Goal: Information Seeking & Learning: Learn about a topic

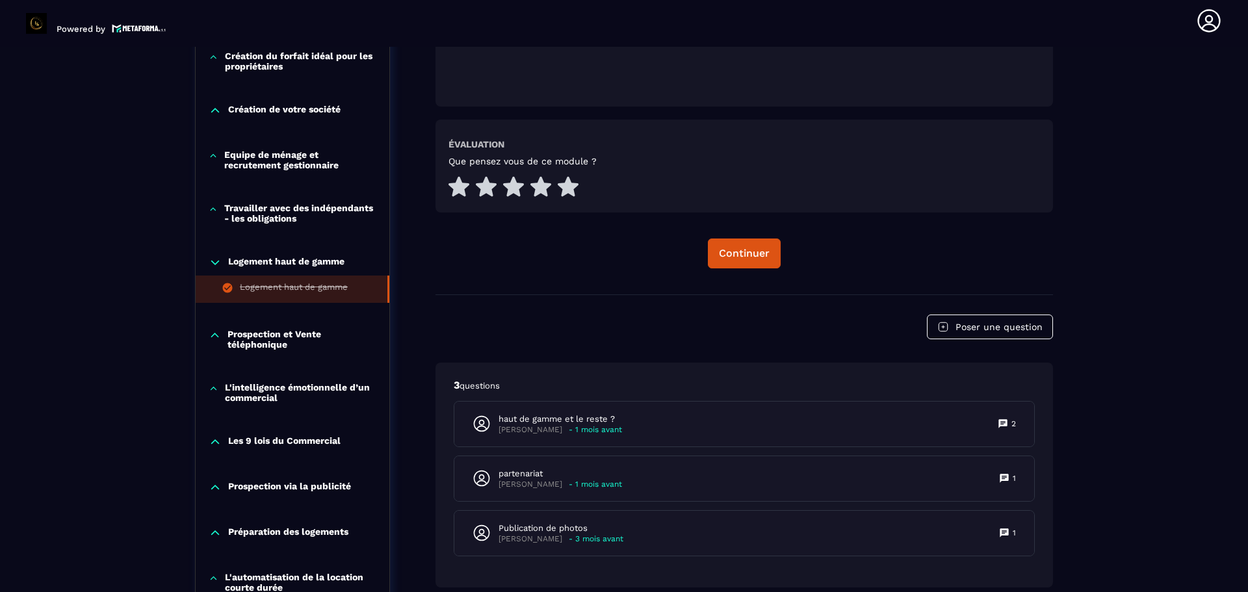
scroll to position [635, 0]
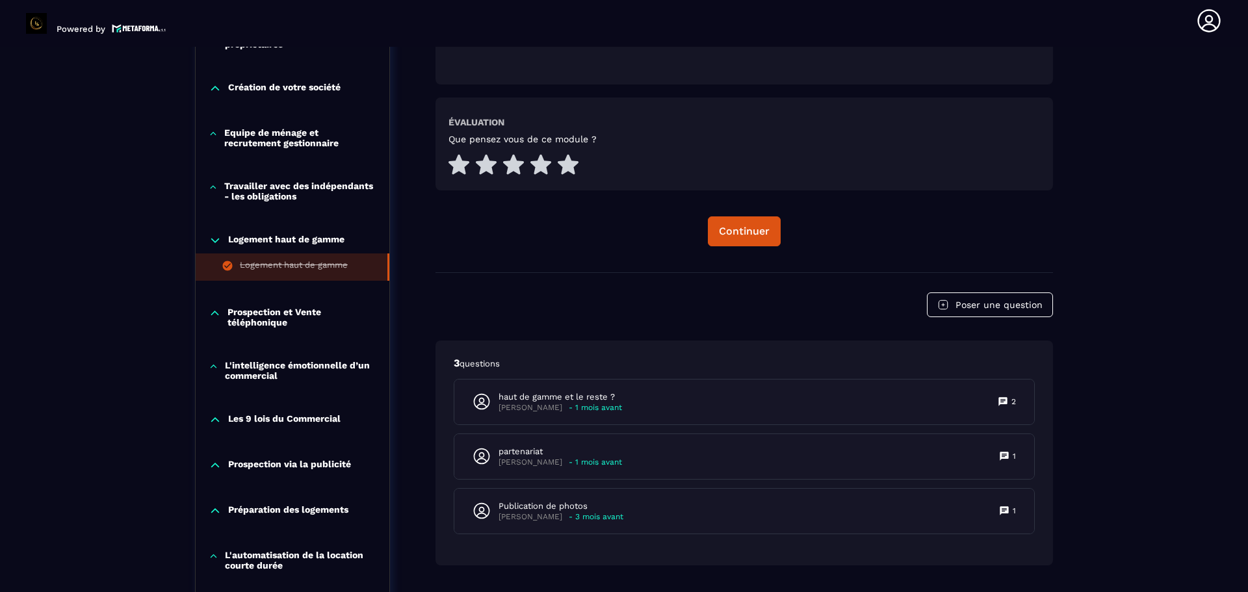
click at [266, 322] on p "Prospection et Vente téléphonique" at bounding box center [301, 317] width 149 height 21
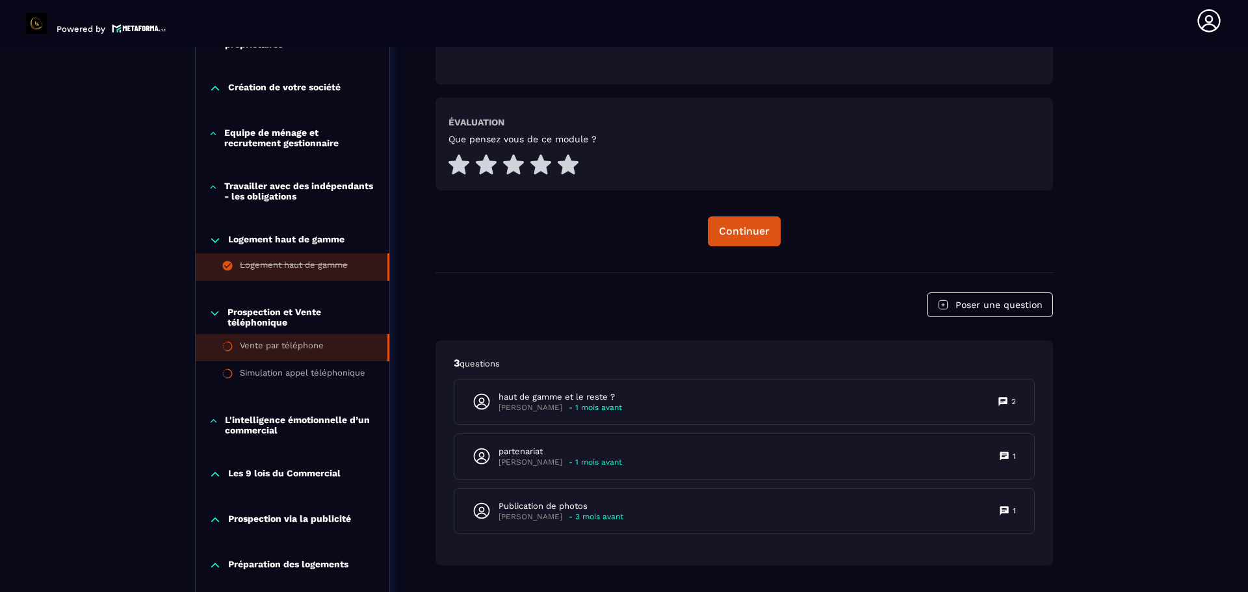
click at [230, 348] on icon at bounding box center [228, 347] width 12 height 12
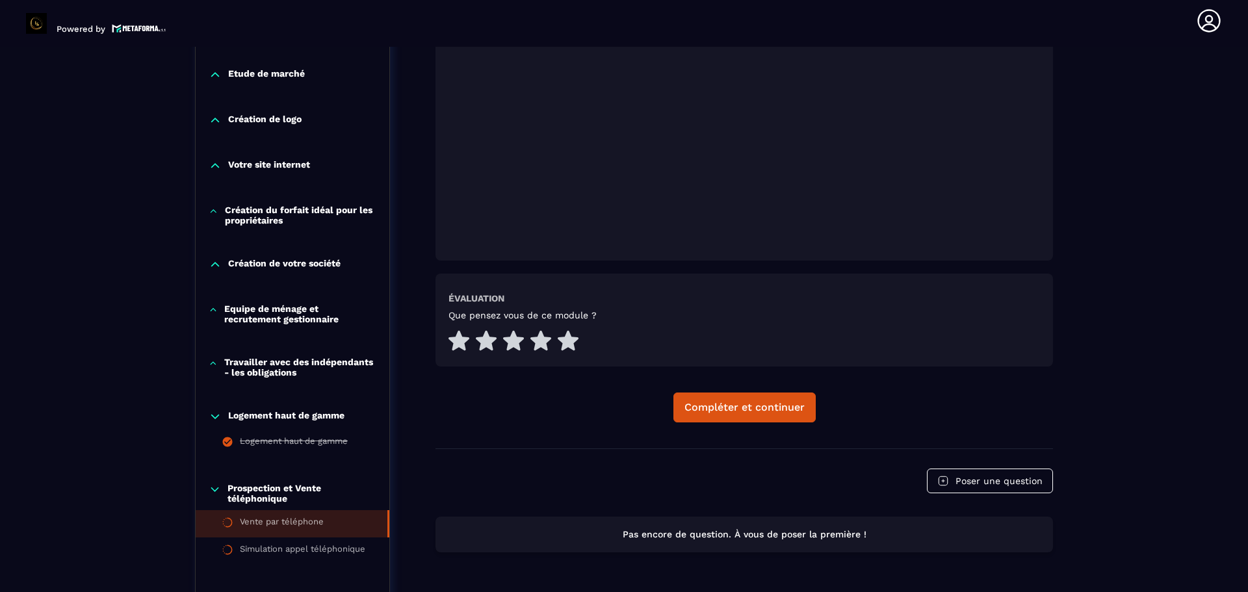
scroll to position [472, 0]
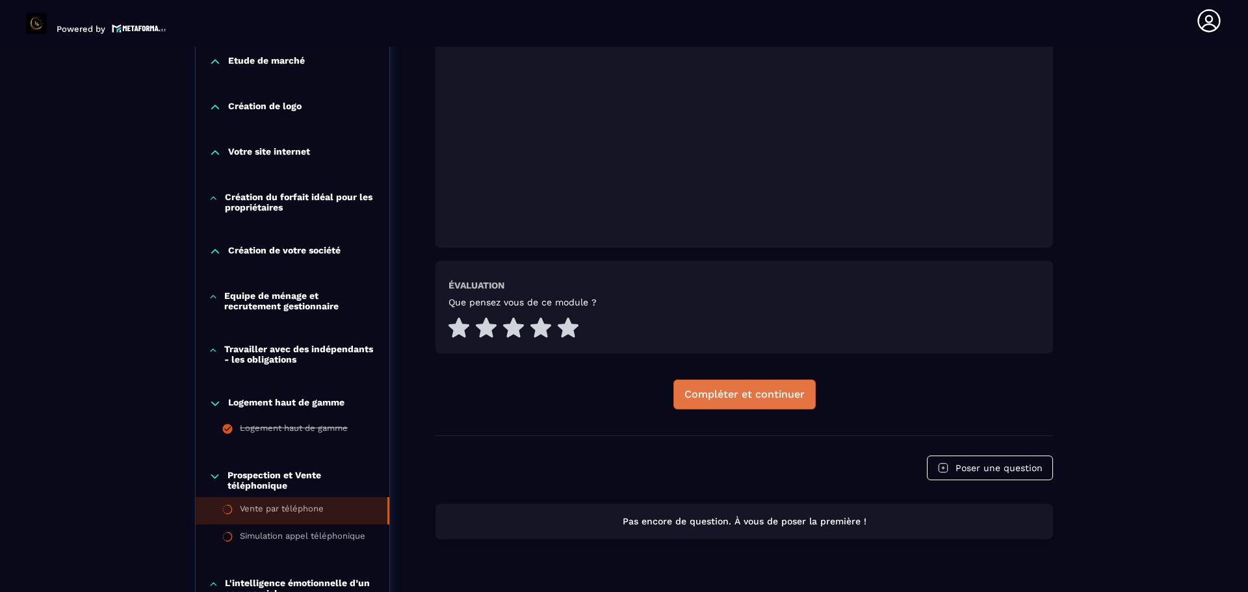
click at [780, 398] on div "Compléter et continuer" at bounding box center [744, 394] width 120 height 13
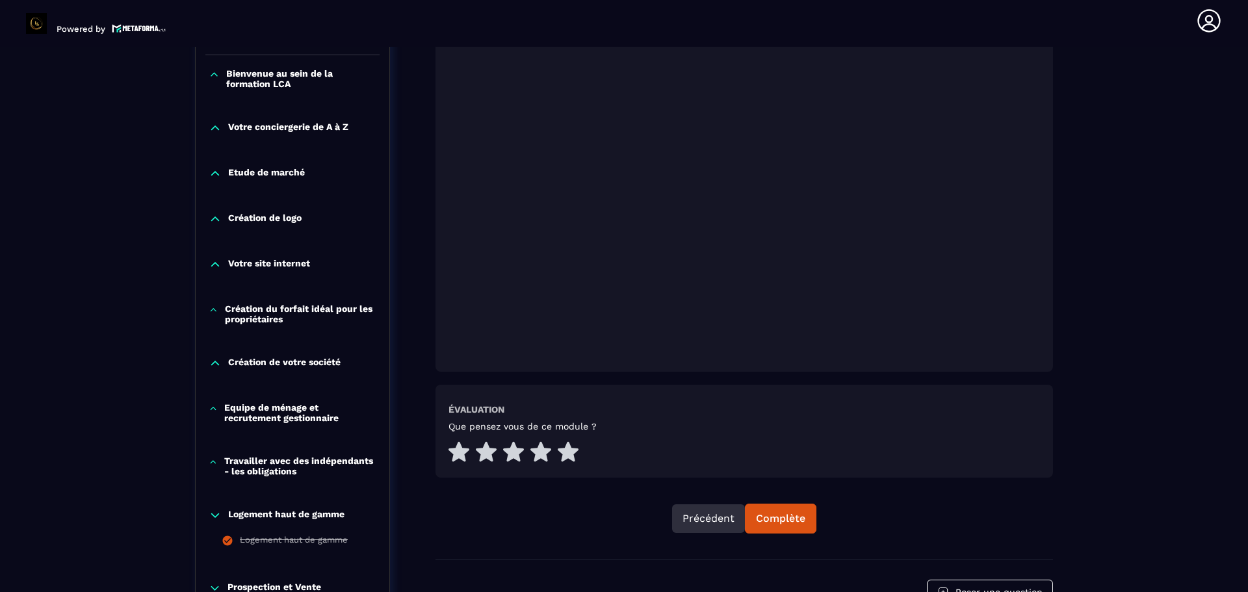
scroll to position [395, 0]
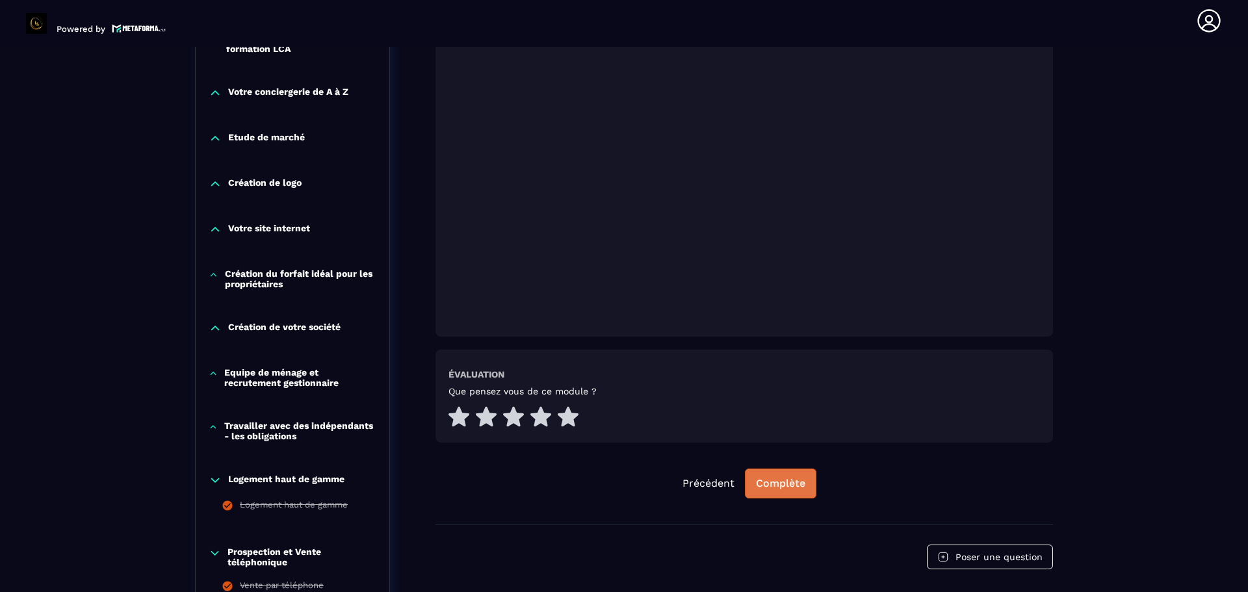
click at [780, 490] on button "Complète" at bounding box center [780, 484] width 71 height 30
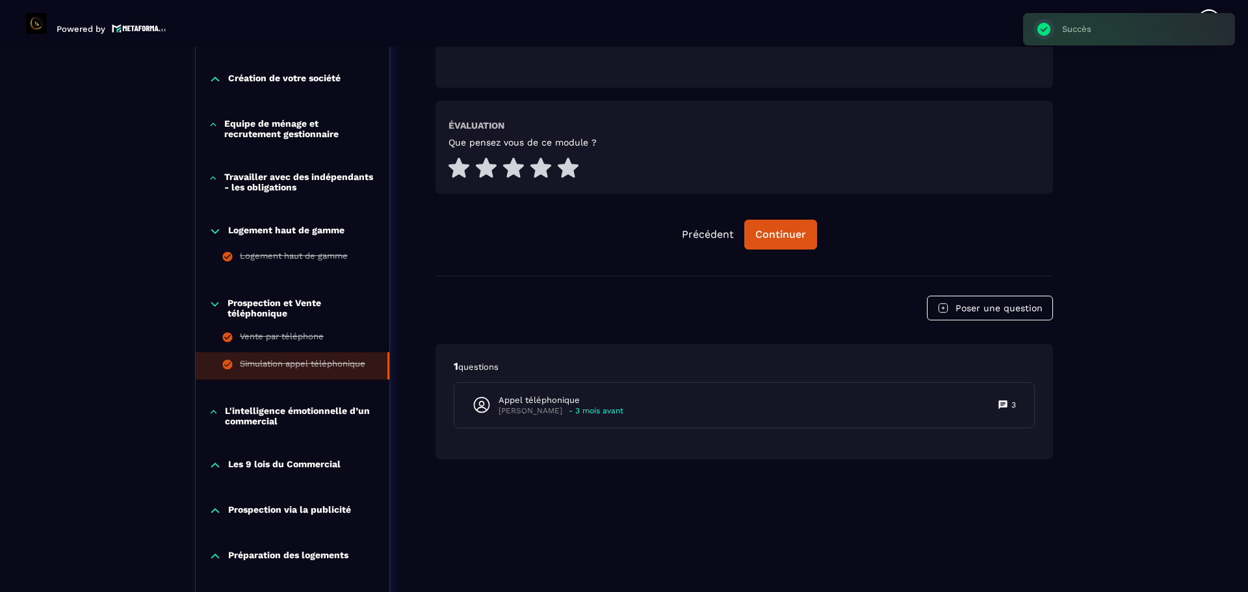
scroll to position [655, 0]
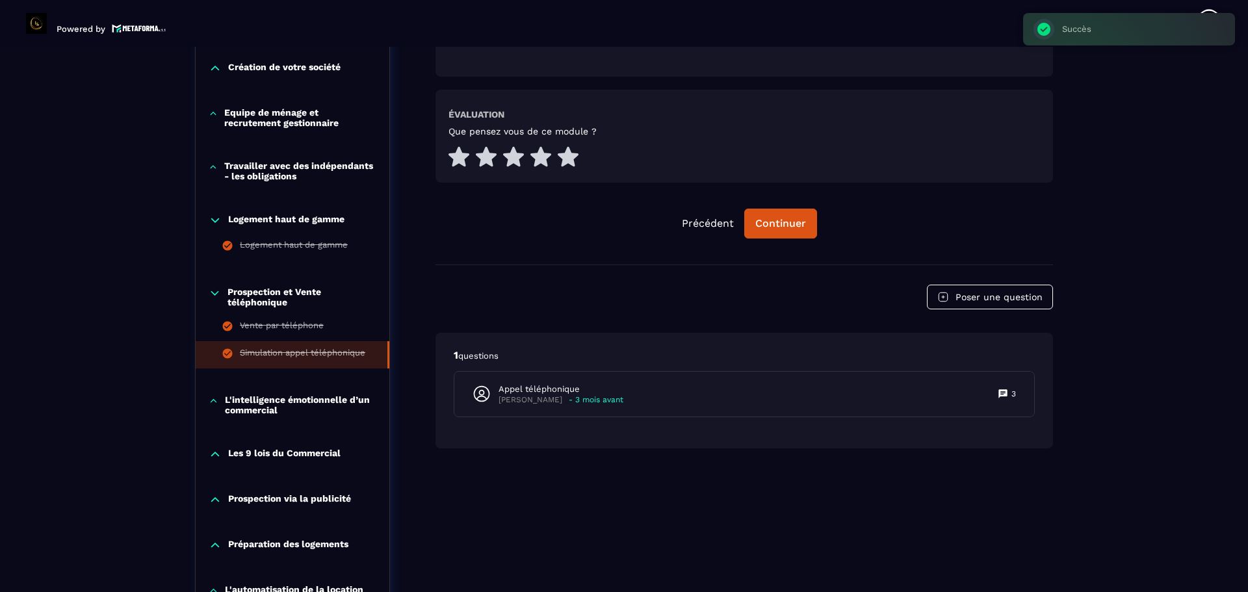
click at [209, 221] on icon at bounding box center [215, 220] width 13 height 13
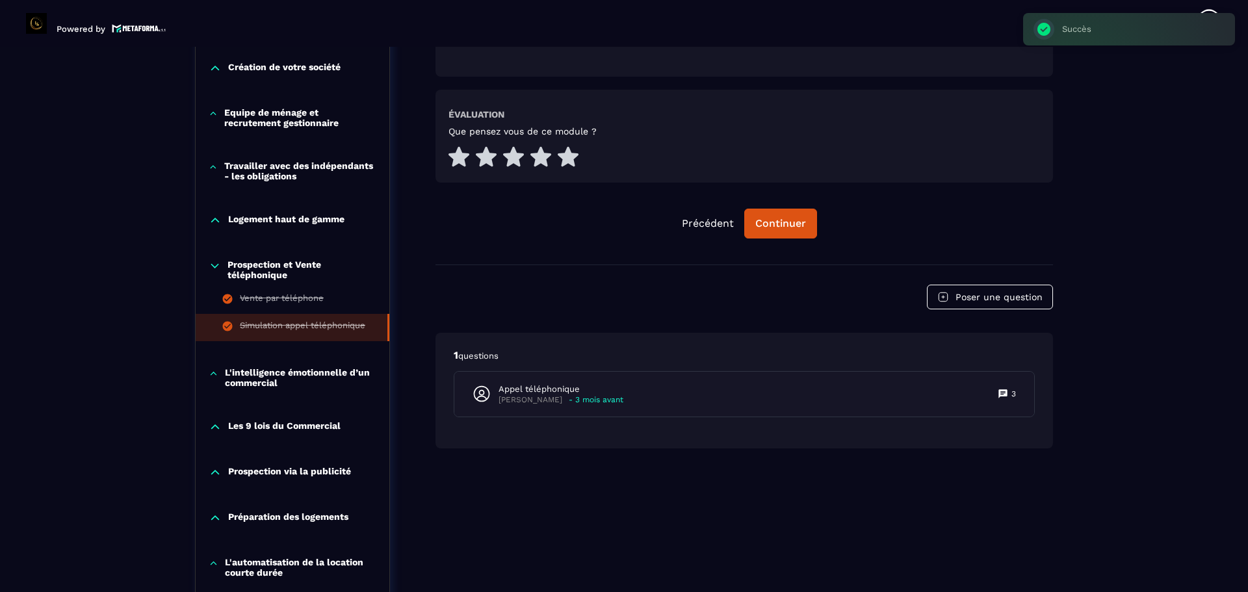
click at [215, 268] on icon at bounding box center [214, 266] width 7 height 4
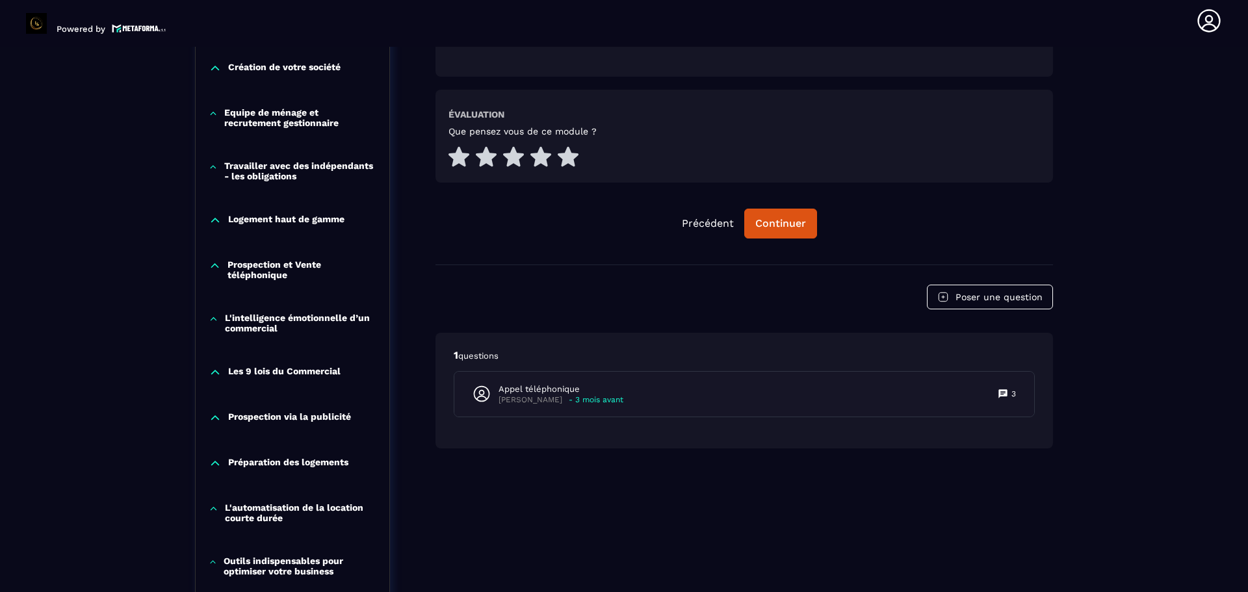
click at [248, 268] on p "Prospection et Vente téléphonique" at bounding box center [301, 269] width 149 height 21
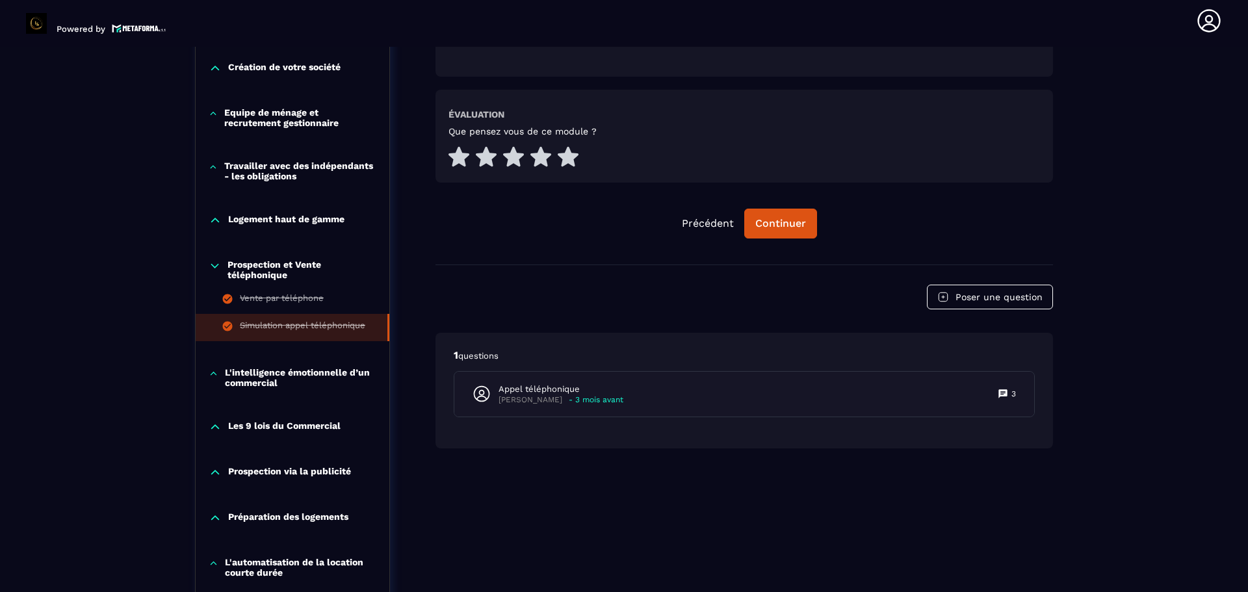
click at [216, 266] on icon at bounding box center [214, 266] width 7 height 4
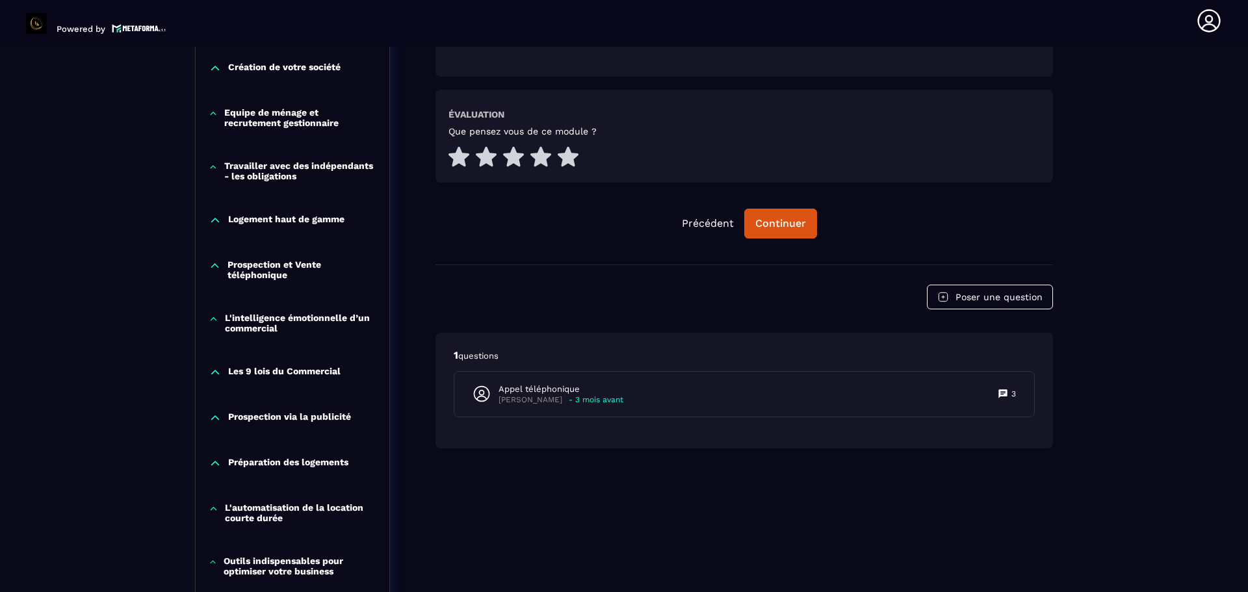
click at [230, 324] on p "L'intelligence émotionnelle d’un commercial" at bounding box center [300, 323] width 151 height 21
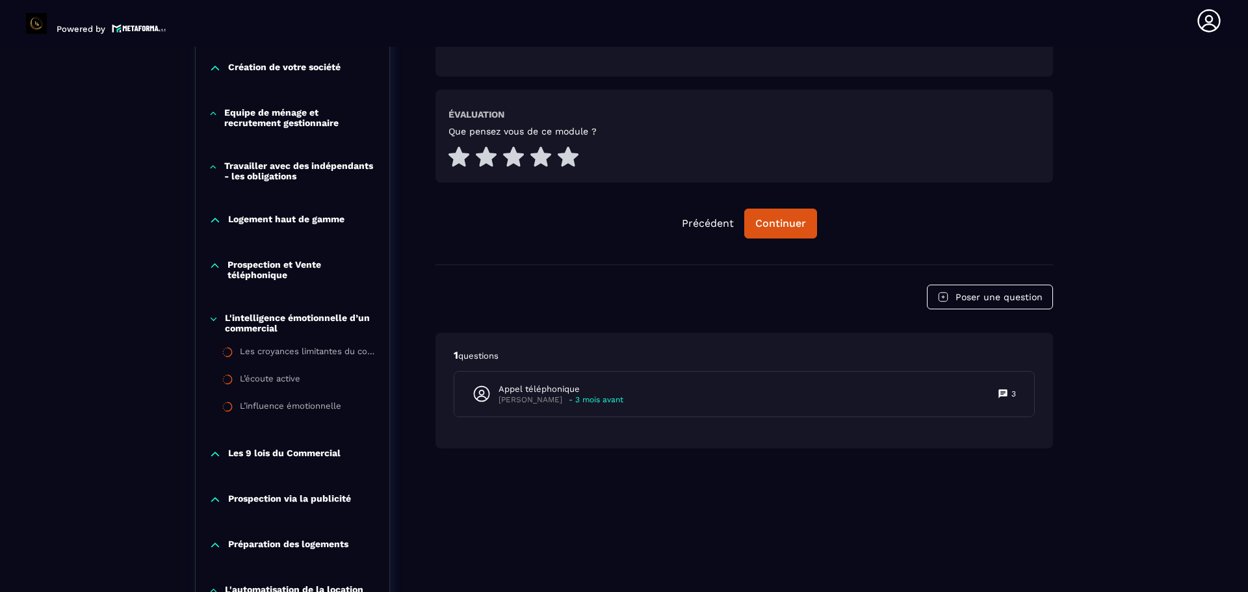
click at [270, 279] on p "Prospection et Vente téléphonique" at bounding box center [301, 269] width 149 height 21
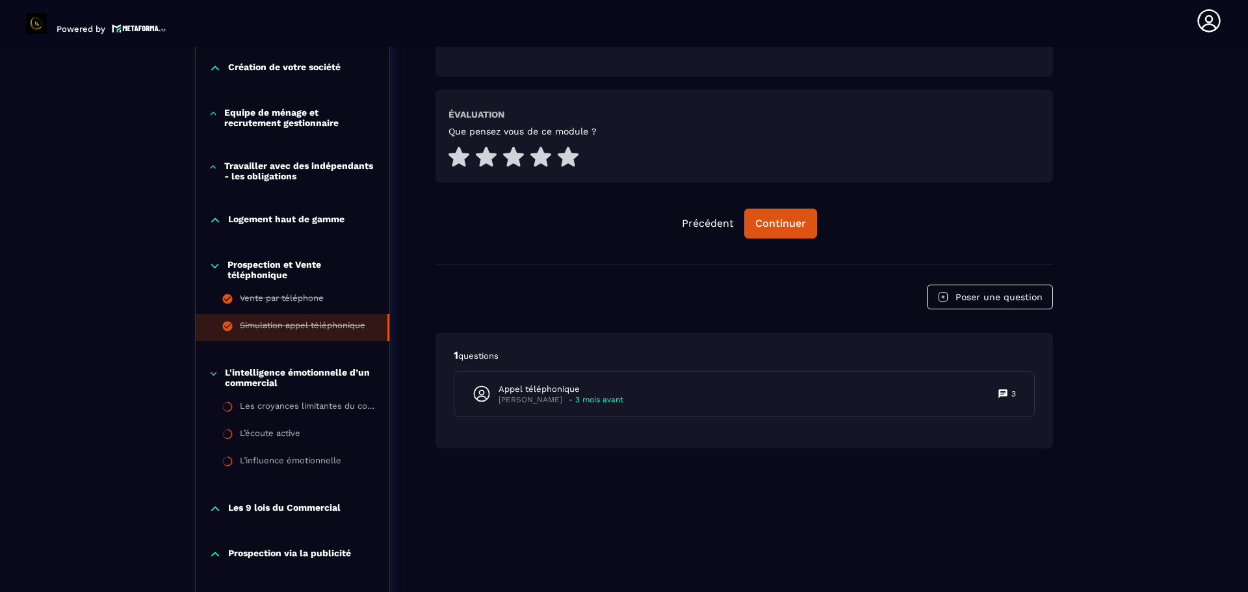
click at [270, 279] on p "Prospection et Vente téléphonique" at bounding box center [301, 269] width 149 height 21
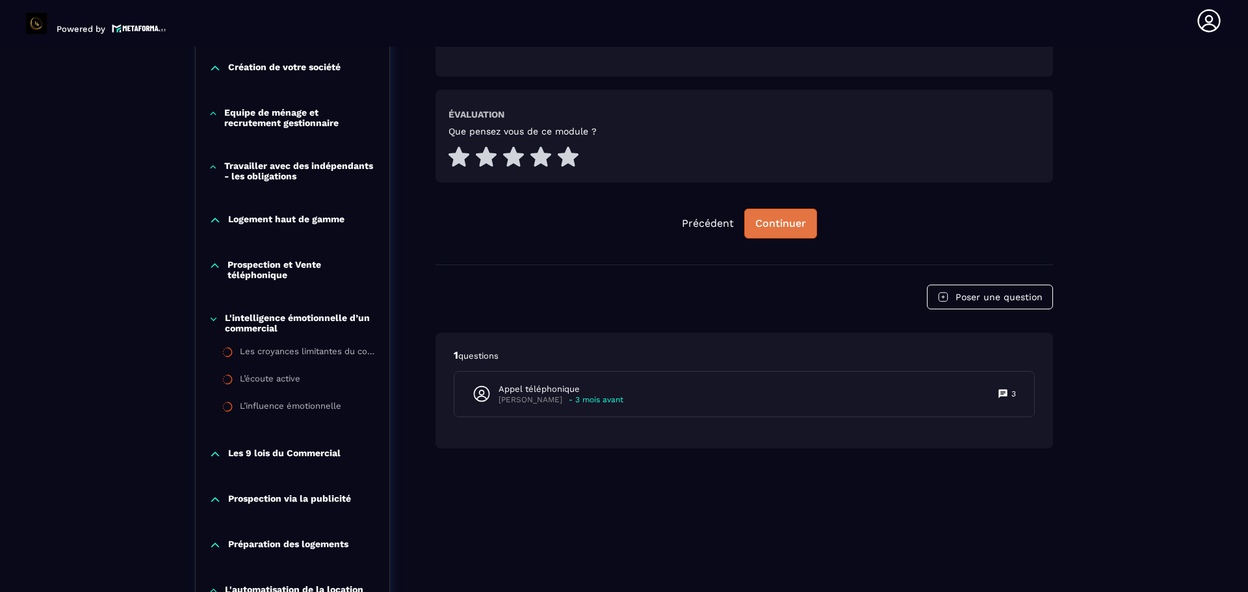
click at [787, 224] on div "Continuer" at bounding box center [780, 223] width 51 height 13
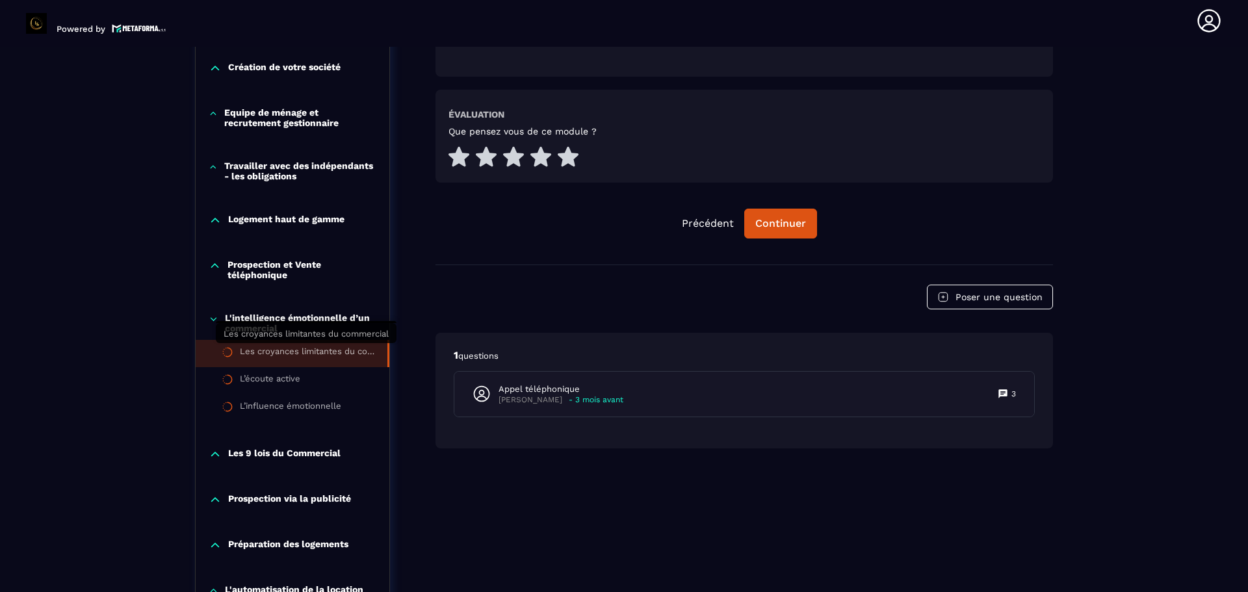
click at [307, 356] on div "Les croyances limitantes du commercial" at bounding box center [307, 353] width 135 height 14
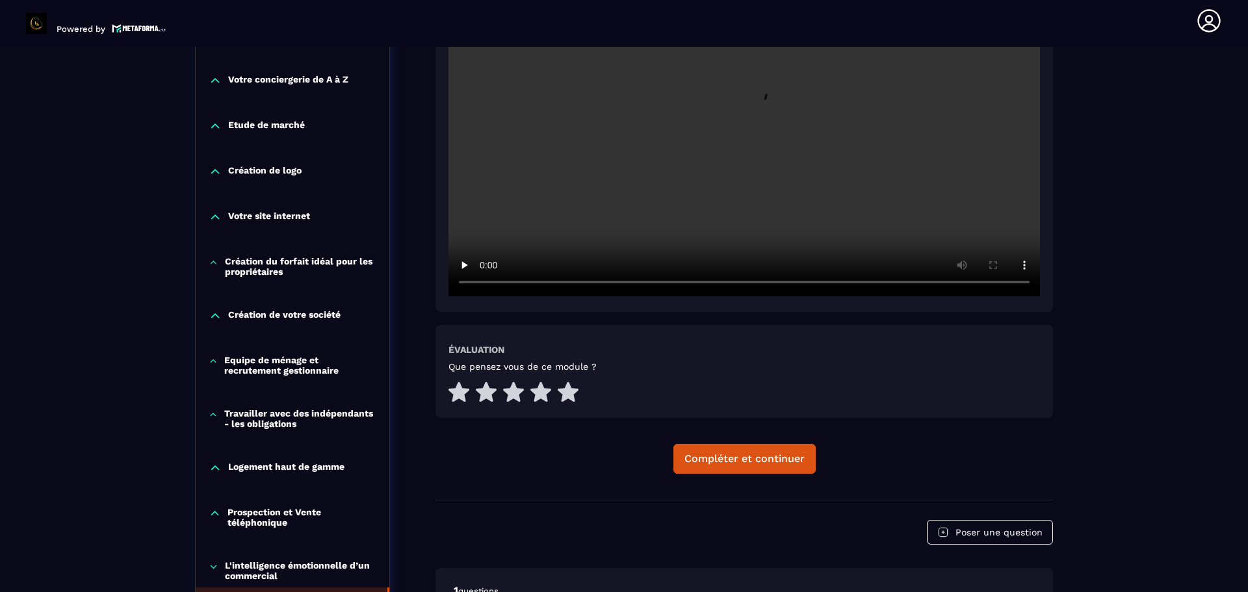
scroll to position [390, 0]
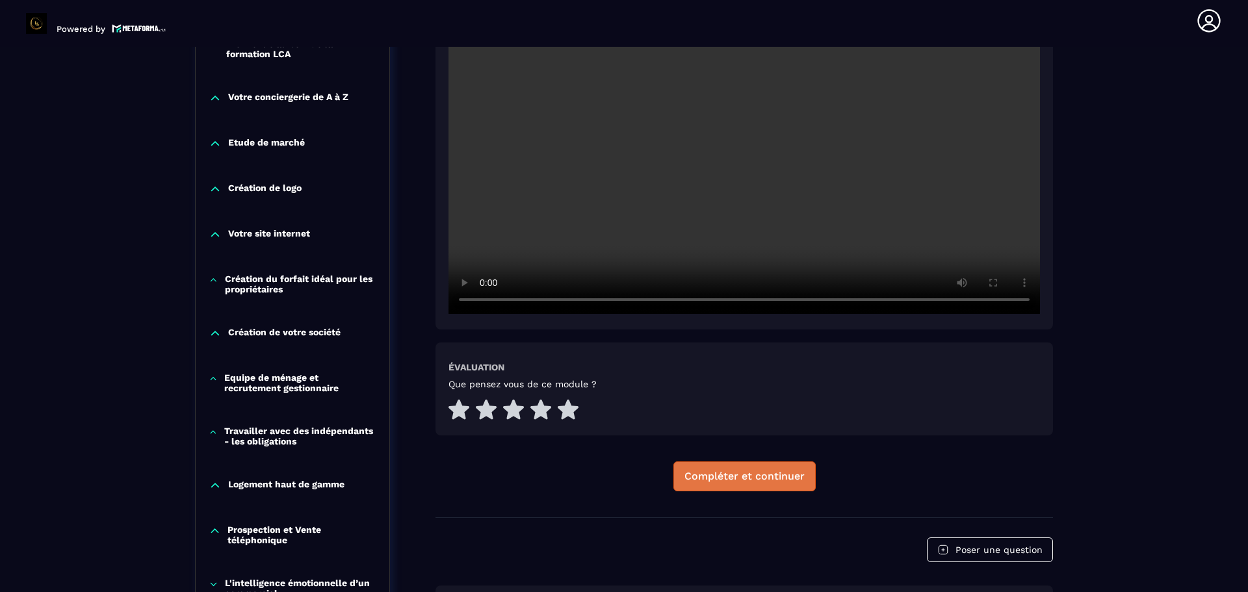
click at [708, 471] on div "Compléter et continuer" at bounding box center [744, 476] width 120 height 13
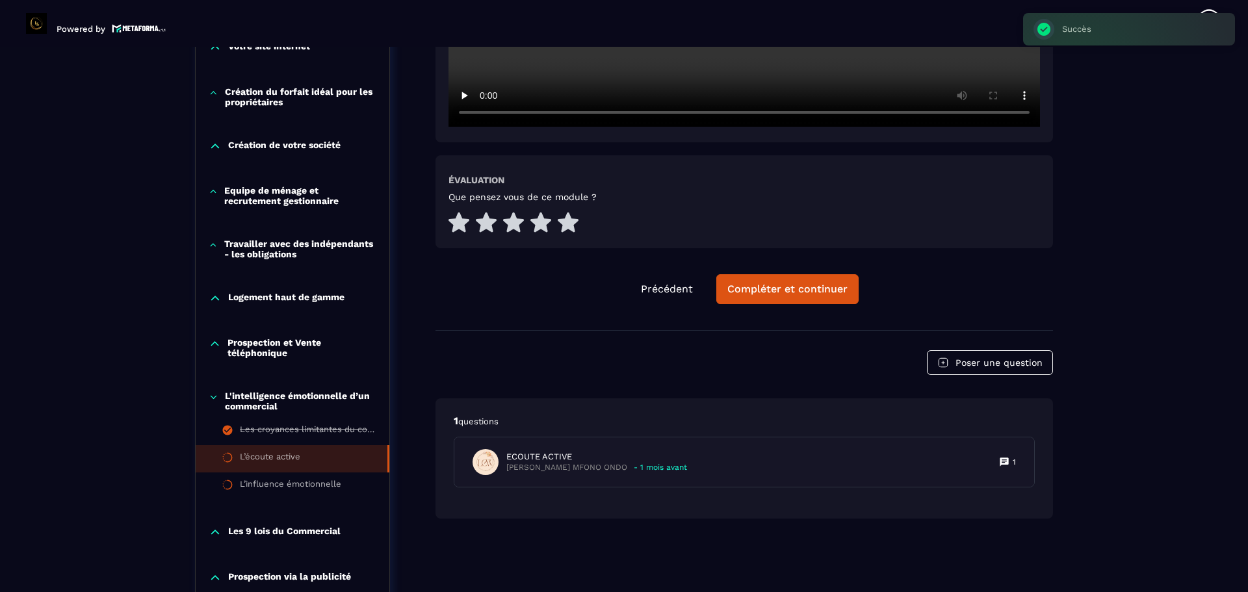
scroll to position [590, 0]
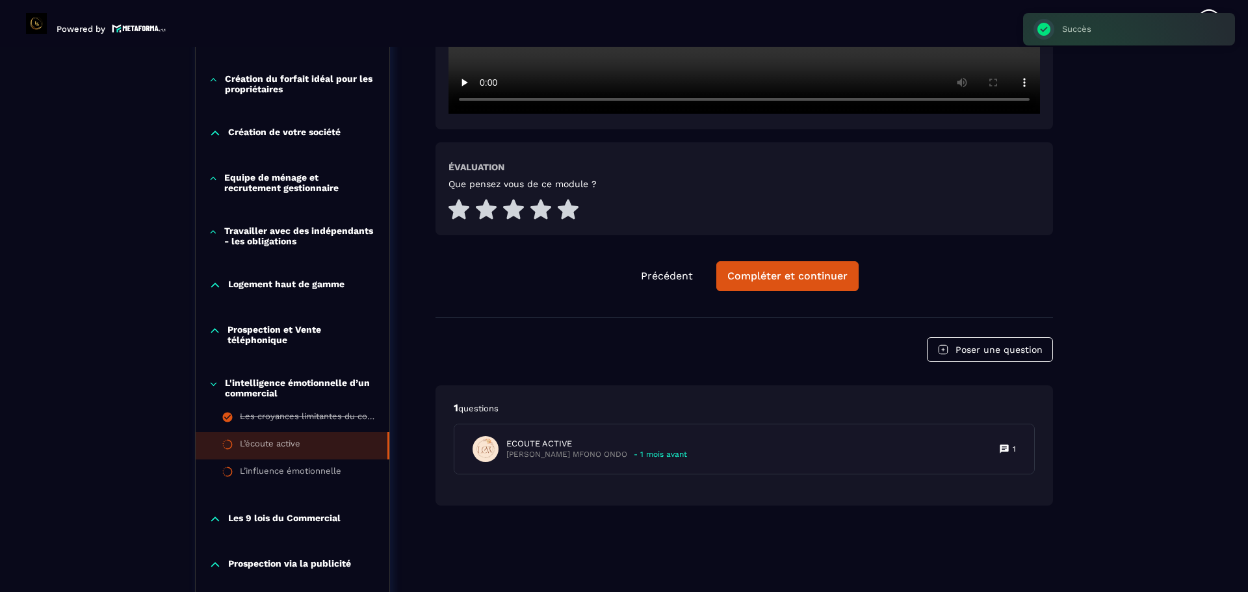
click at [216, 337] on icon at bounding box center [215, 330] width 12 height 13
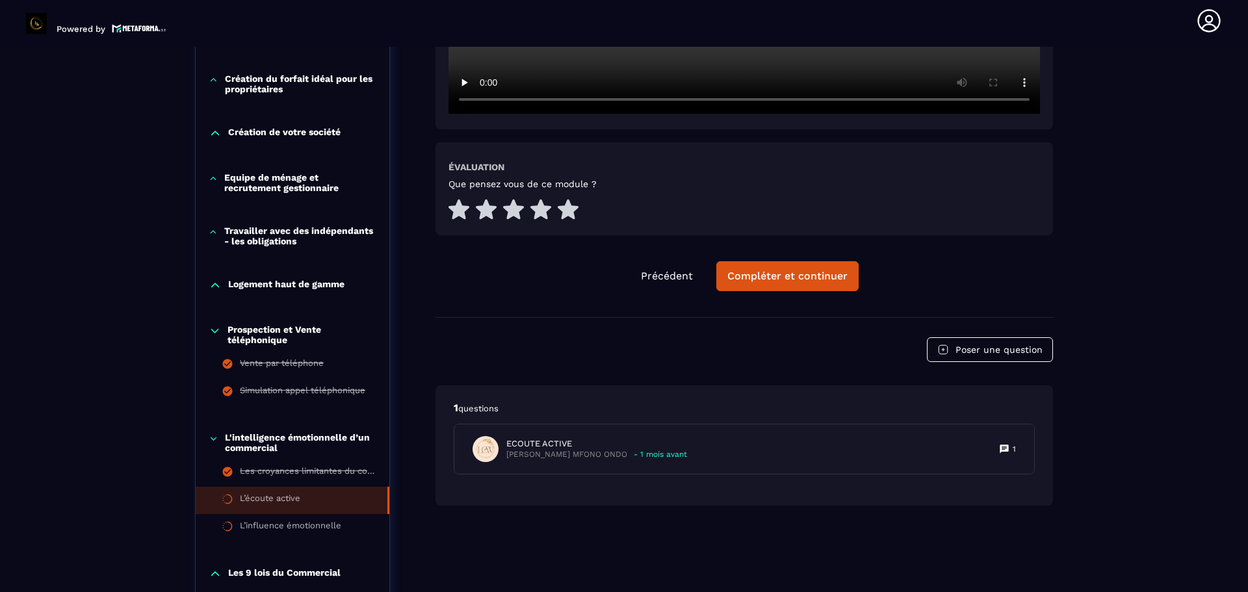
click at [215, 333] on icon at bounding box center [214, 331] width 7 height 4
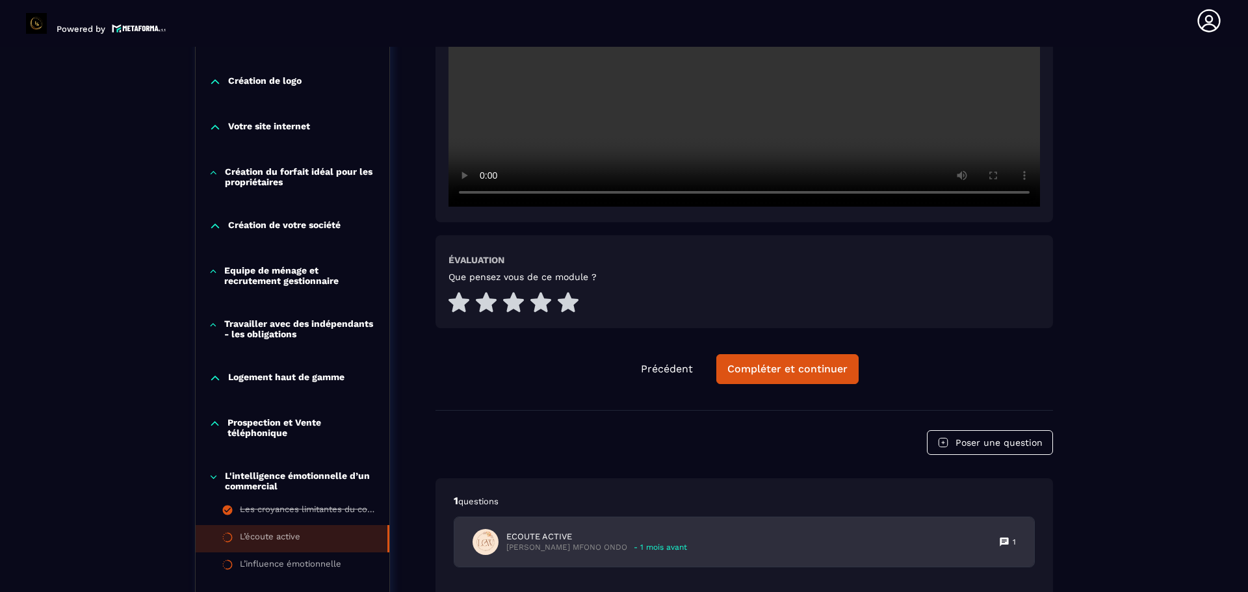
scroll to position [525, 0]
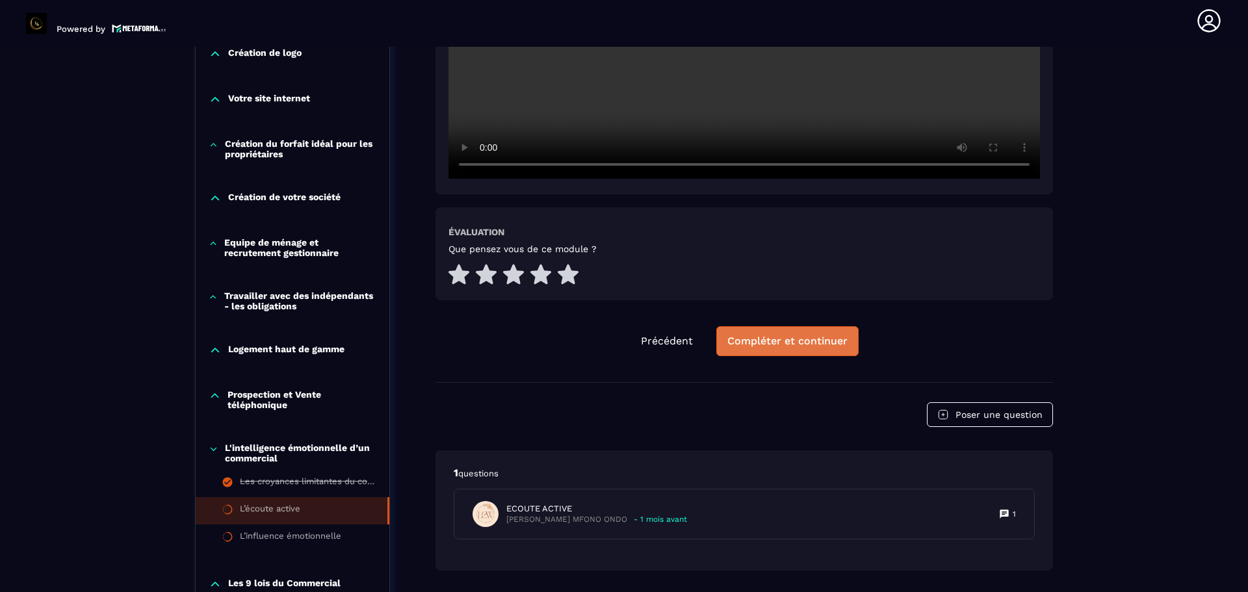
click at [799, 350] on button "Compléter et continuer" at bounding box center [787, 341] width 142 height 30
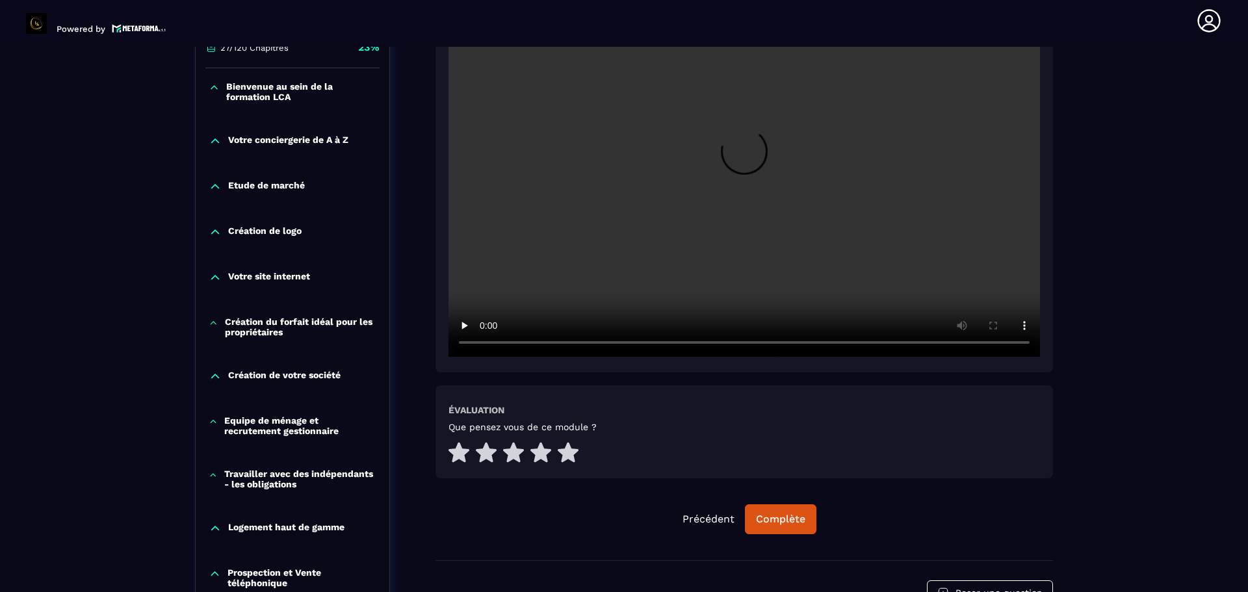
scroll to position [395, 0]
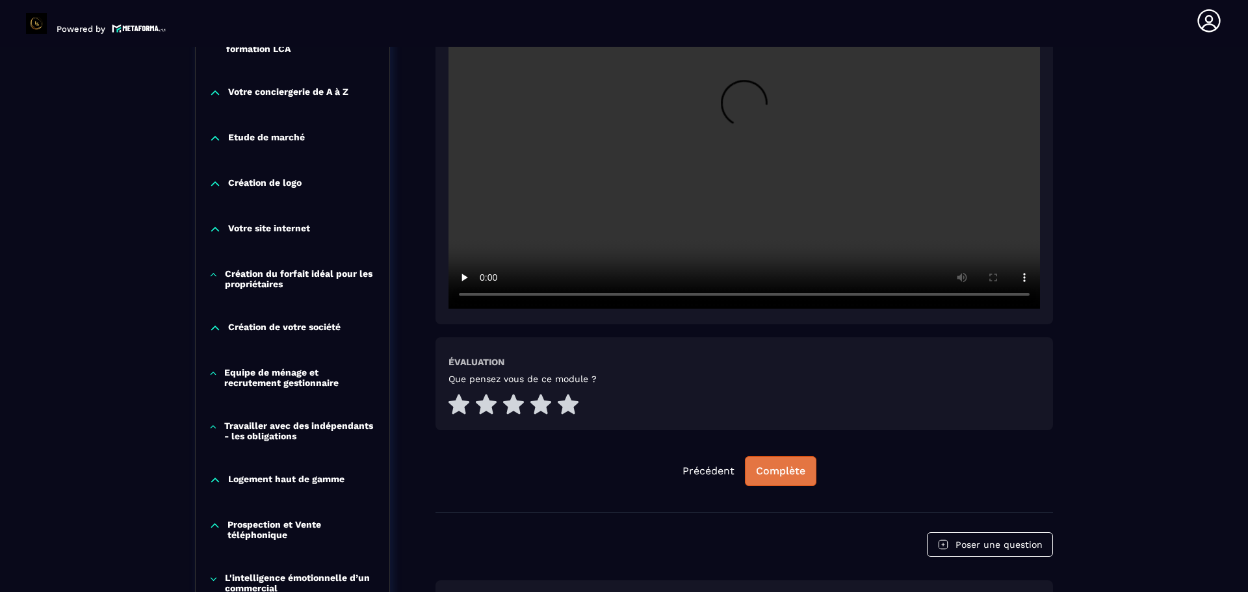
click at [804, 469] on div "Complète" at bounding box center [780, 471] width 49 height 13
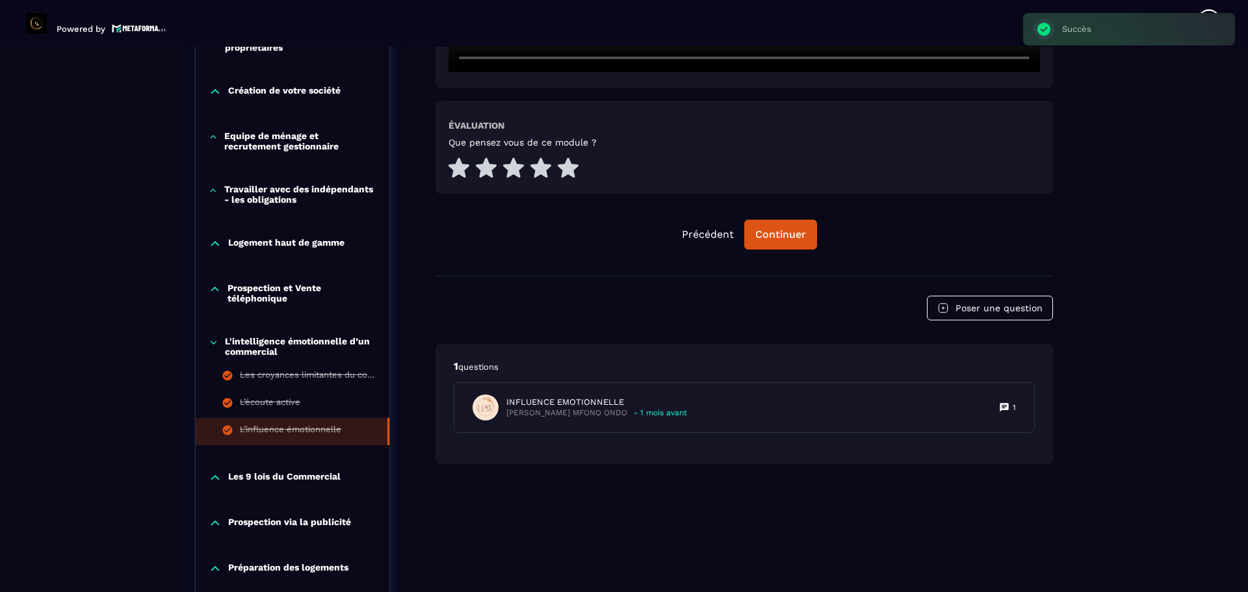
scroll to position [655, 0]
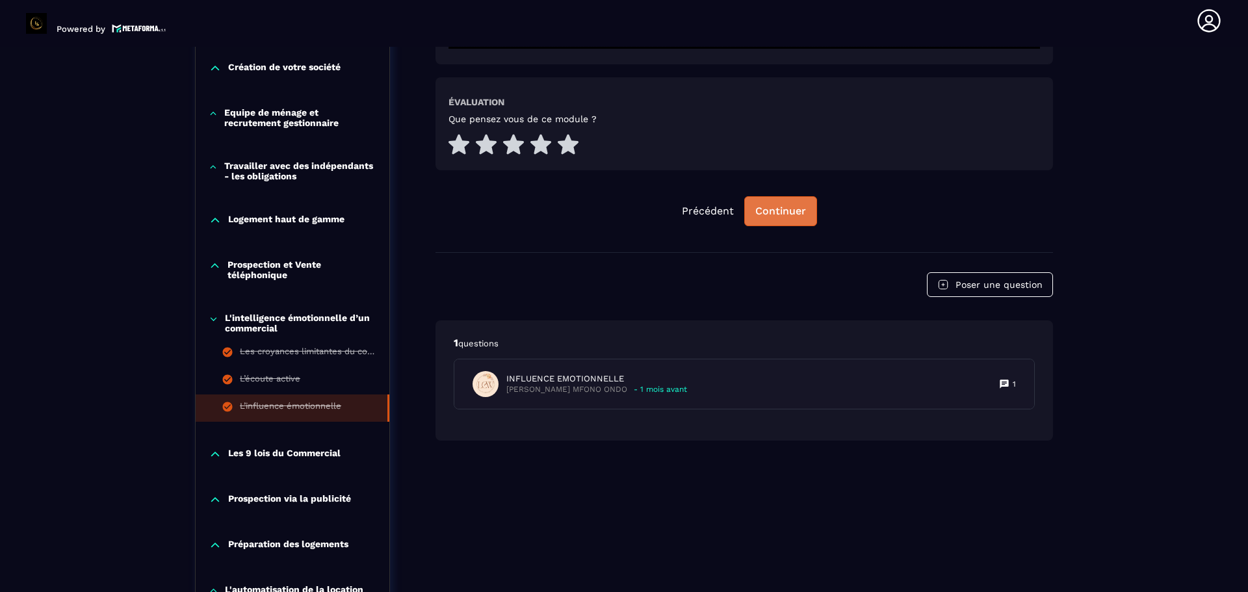
click at [764, 211] on div "Continuer" at bounding box center [780, 211] width 51 height 13
click at [211, 458] on icon at bounding box center [215, 454] width 13 height 13
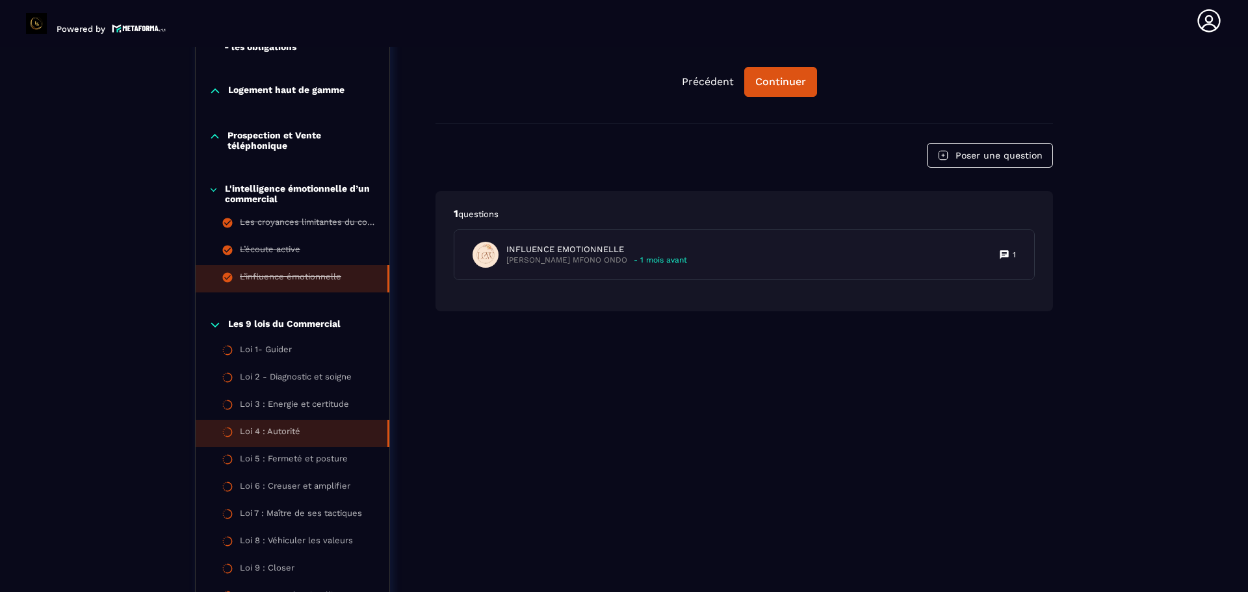
scroll to position [785, 0]
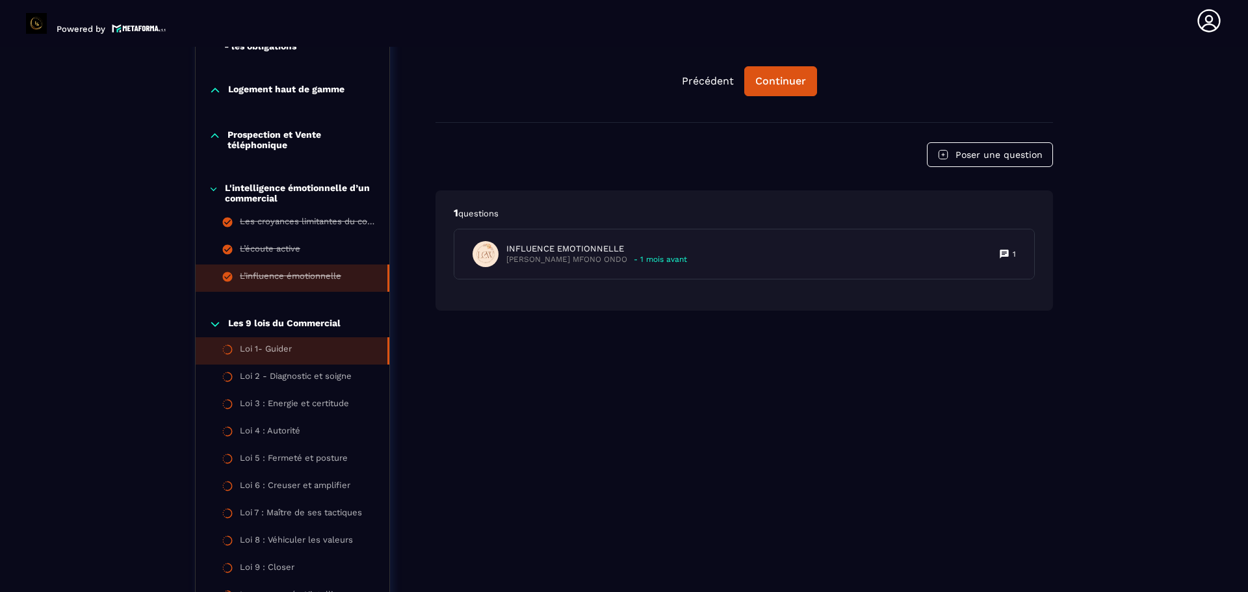
click at [321, 352] on li "Loi 1- Guider" at bounding box center [293, 350] width 194 height 27
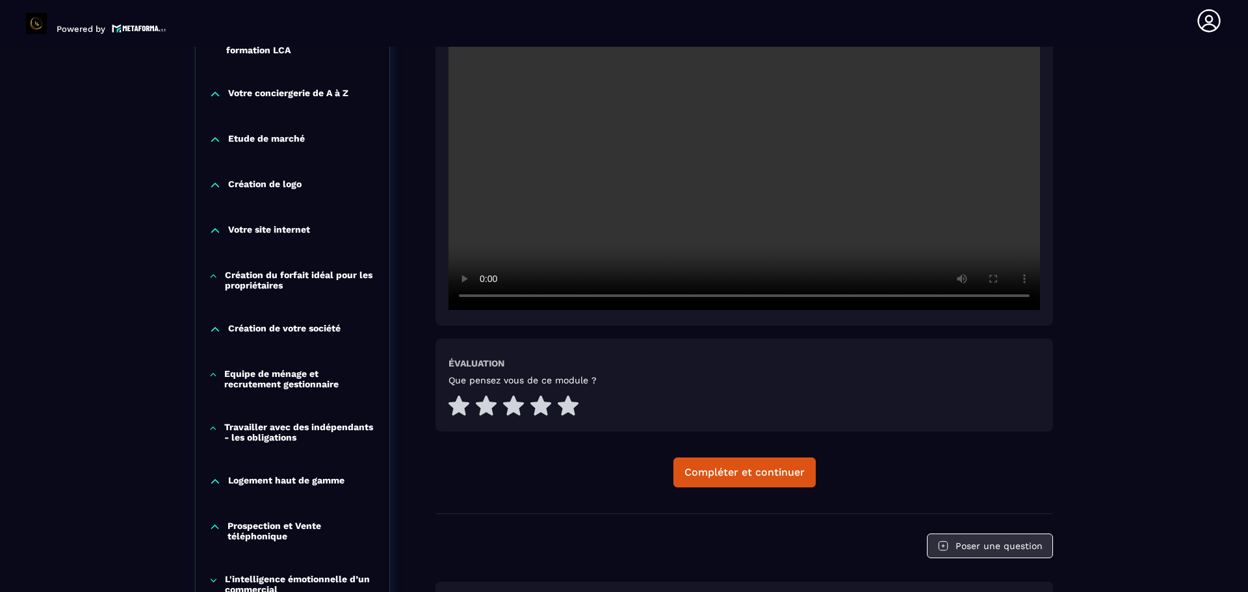
scroll to position [525, 0]
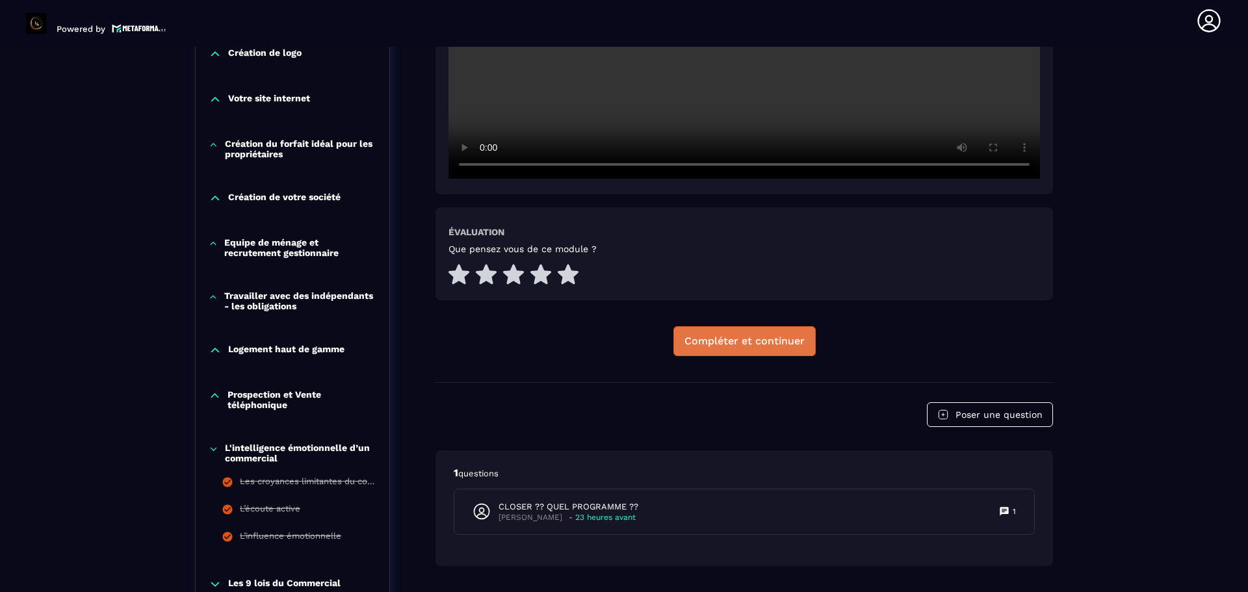
click at [803, 346] on div "Compléter et continuer" at bounding box center [744, 341] width 120 height 13
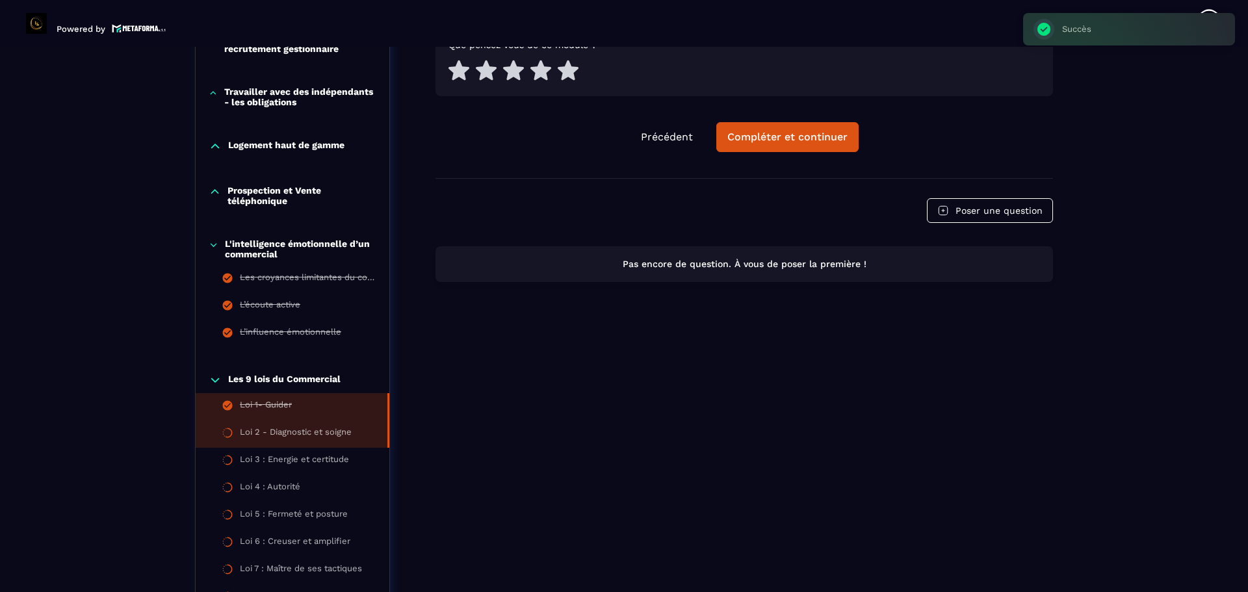
scroll to position [795, 0]
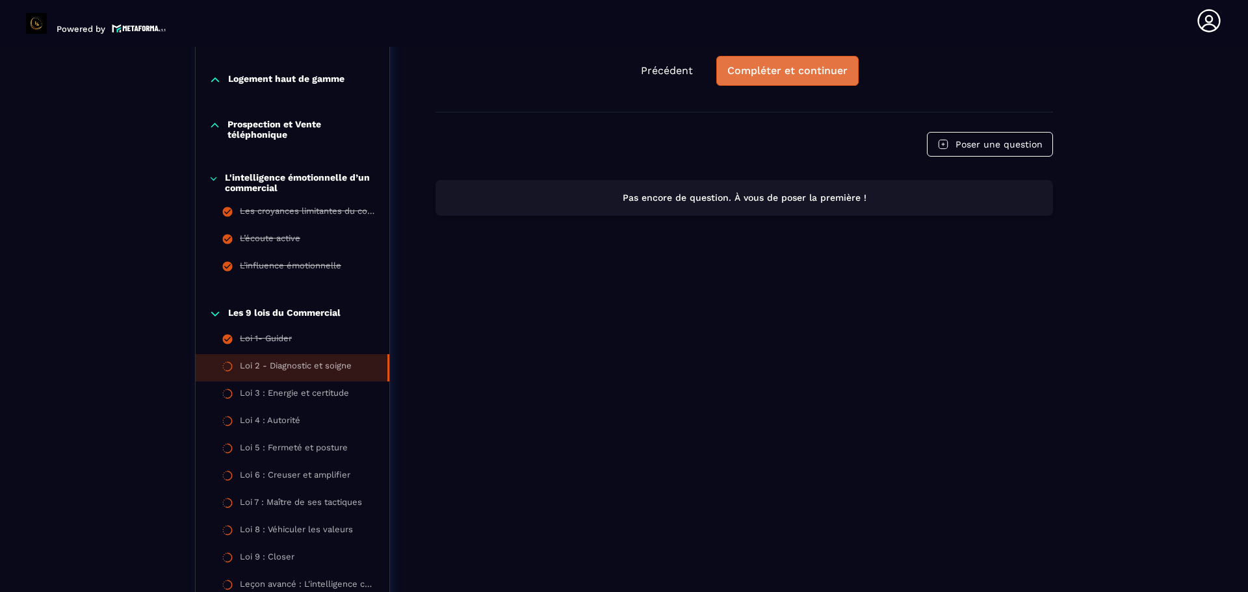
click at [829, 75] on div "Compléter et continuer" at bounding box center [787, 70] width 120 height 13
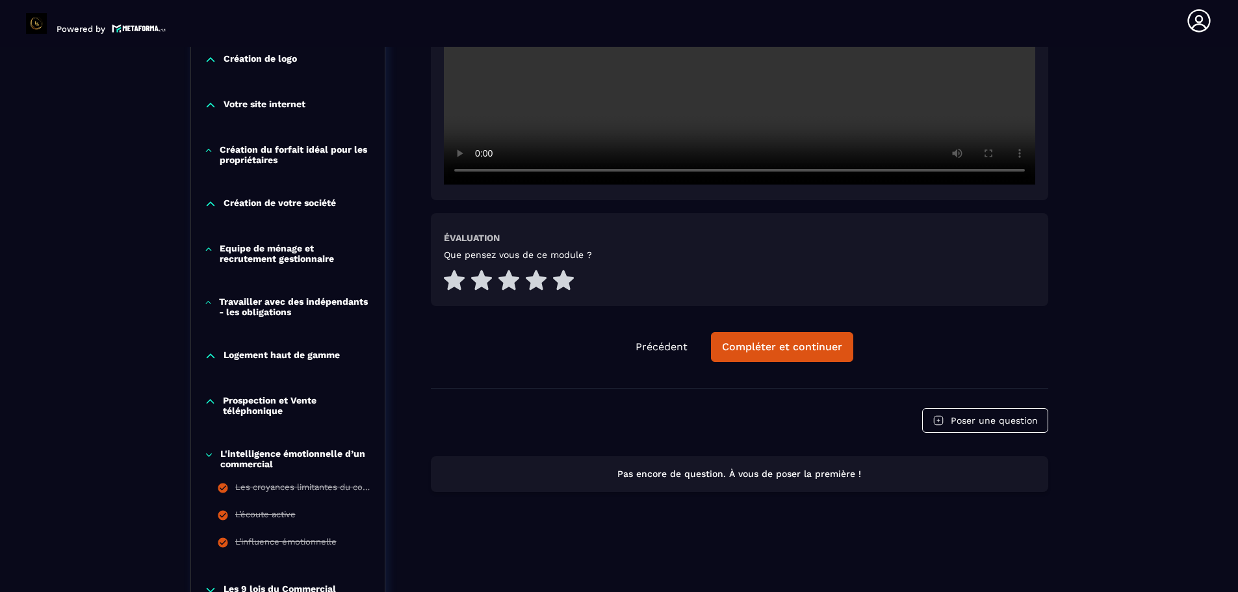
scroll to position [520, 0]
click at [779, 355] on button "Compléter et continuer" at bounding box center [782, 346] width 142 height 30
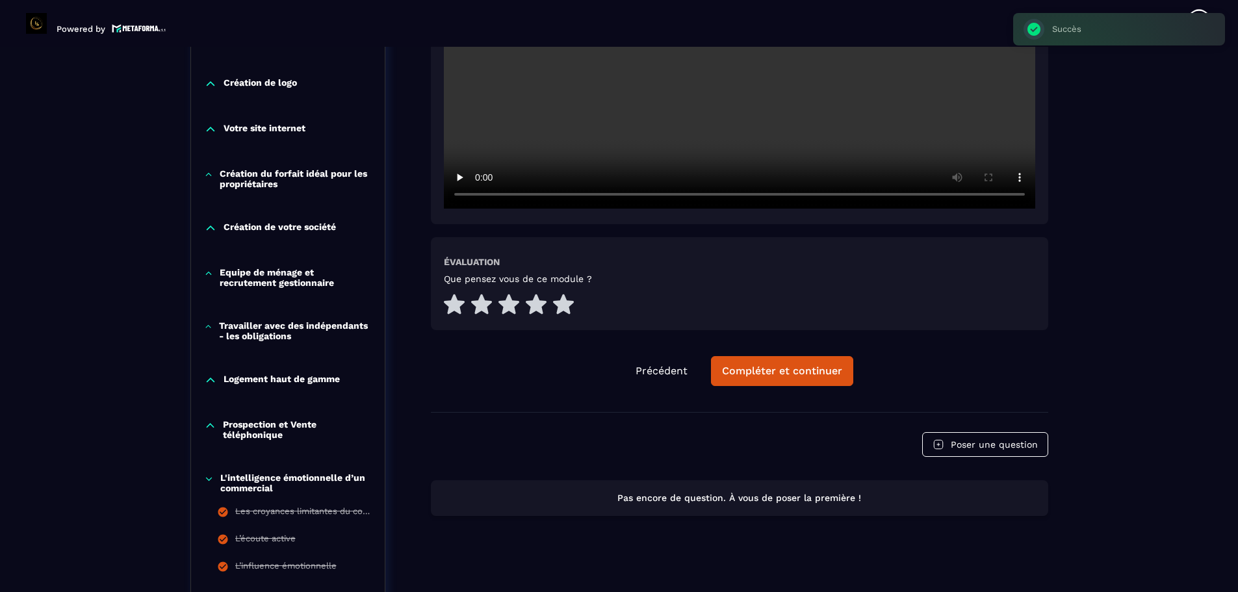
scroll to position [590, 0]
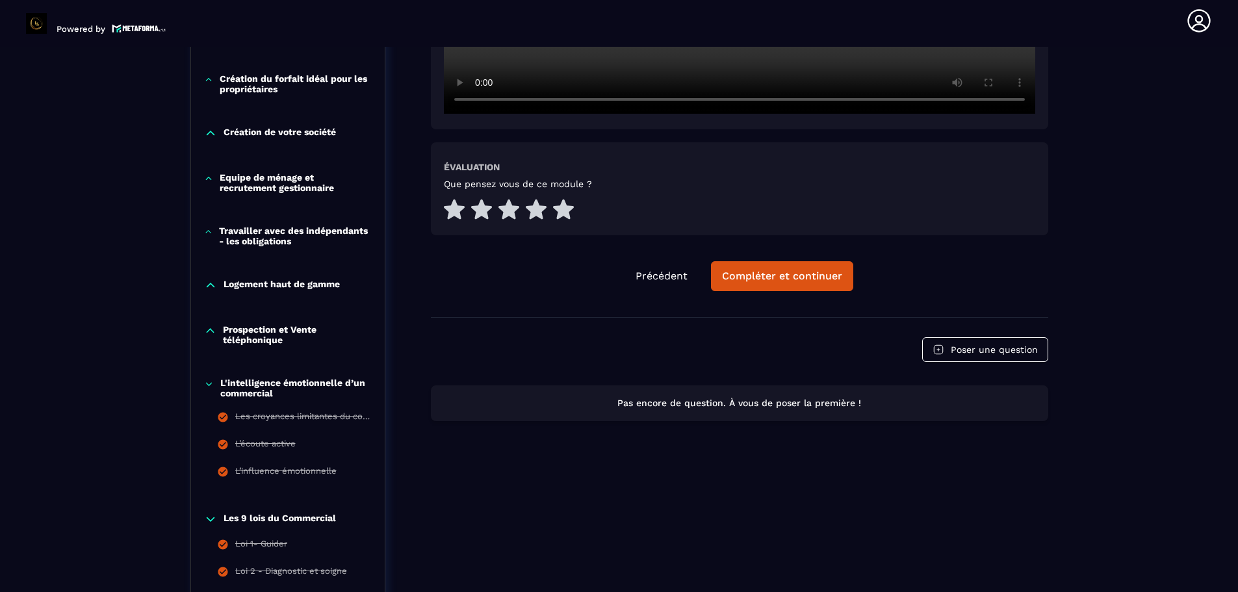
click at [213, 383] on icon at bounding box center [209, 384] width 10 height 13
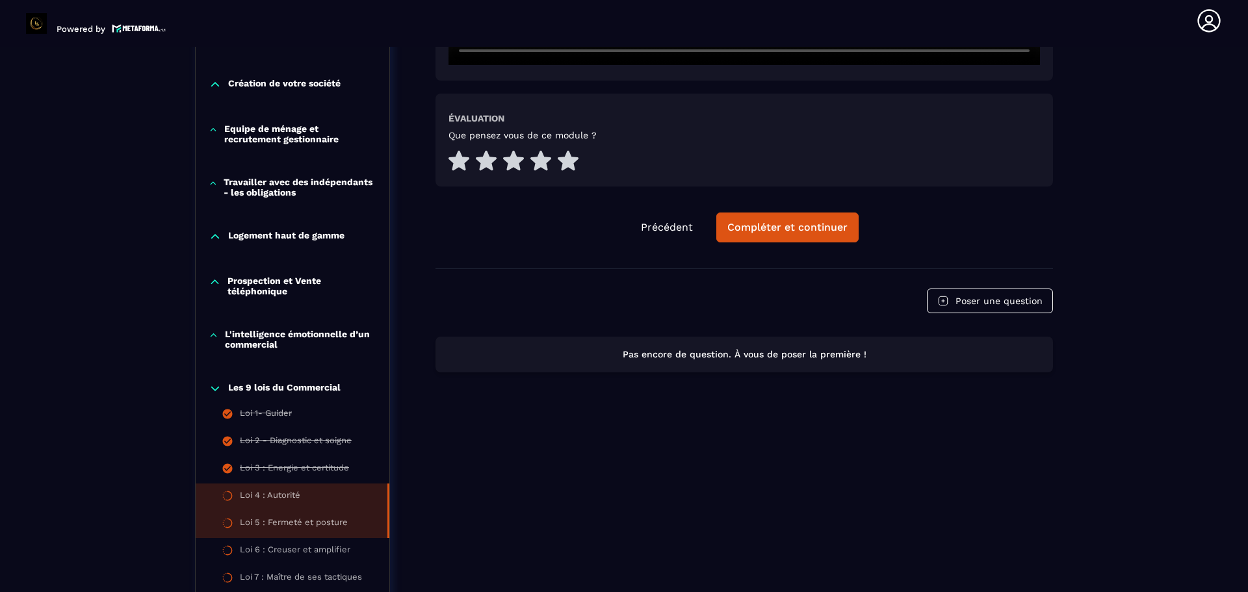
scroll to position [785, 0]
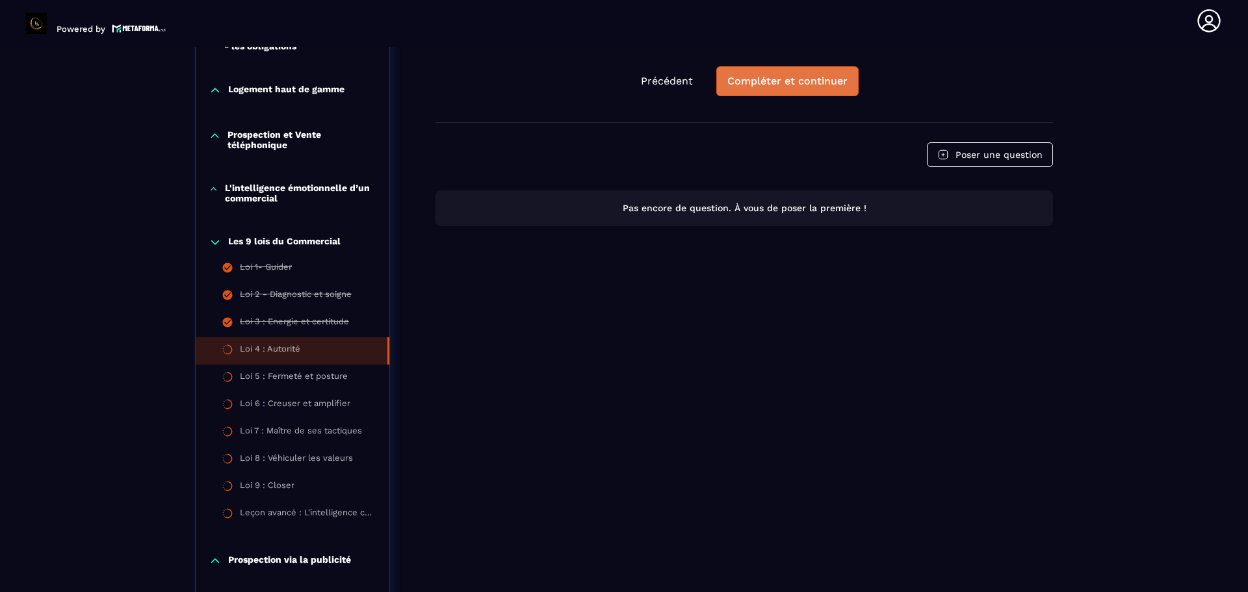
click at [834, 84] on div "Compléter et continuer" at bounding box center [787, 81] width 120 height 13
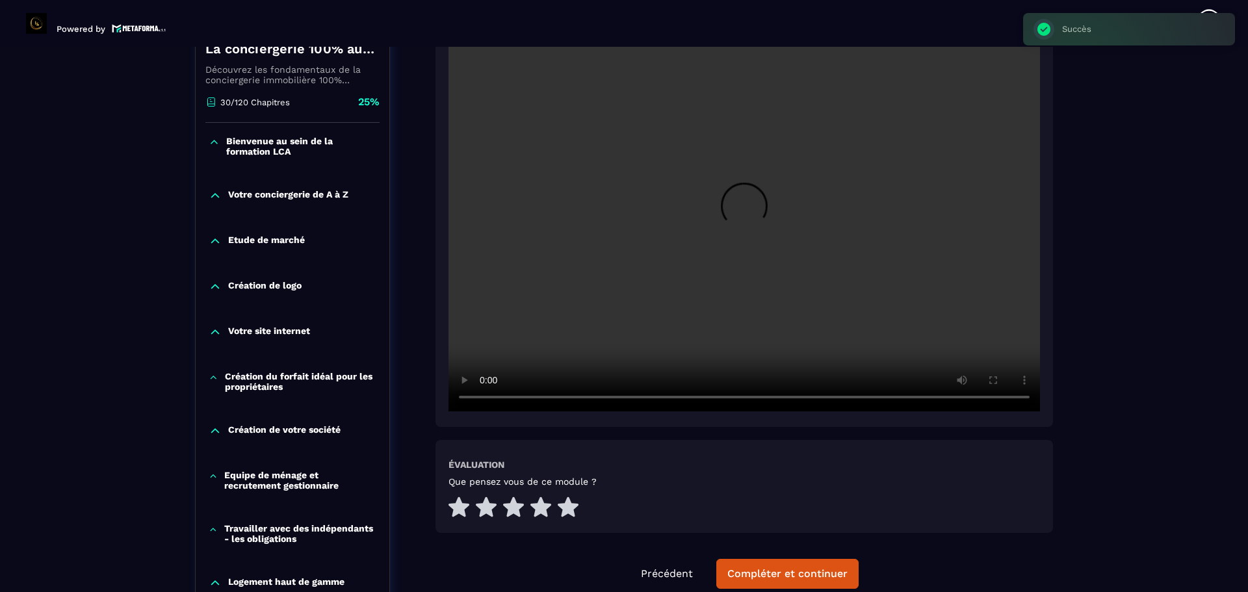
scroll to position [330, 0]
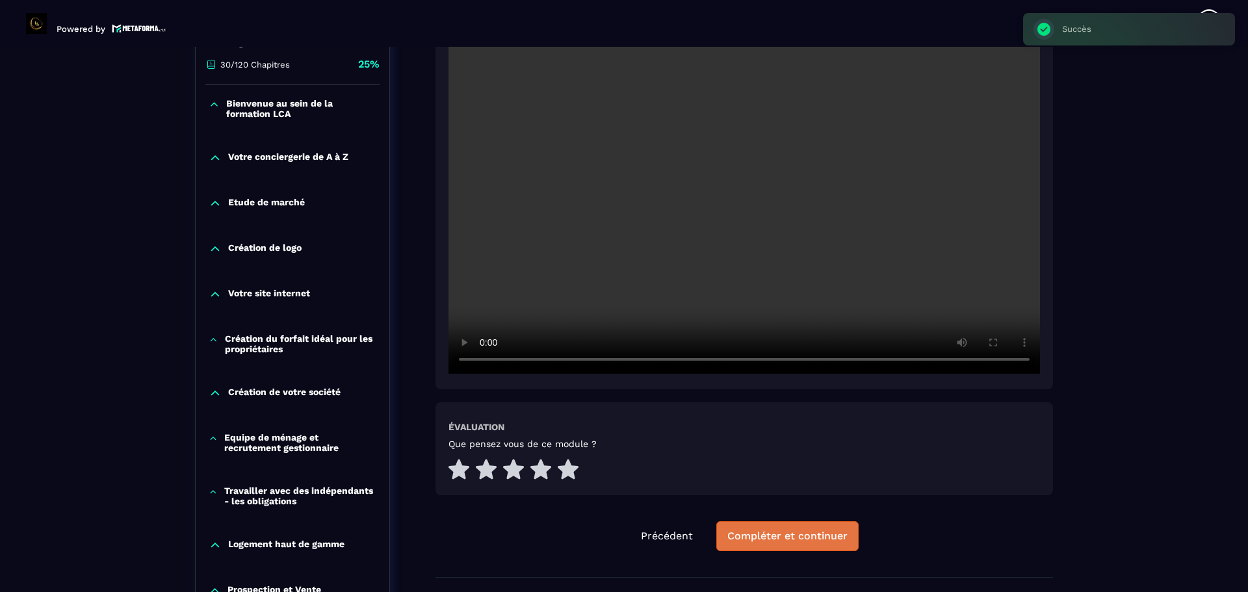
click at [803, 525] on button "Compléter et continuer" at bounding box center [787, 536] width 142 height 30
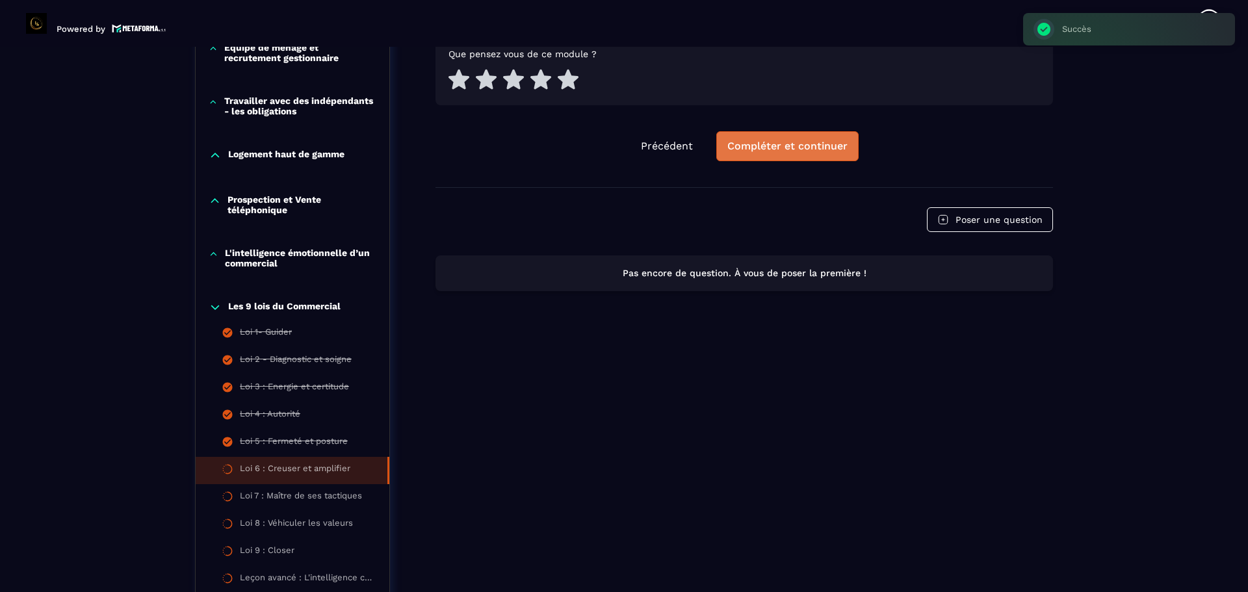
click at [826, 145] on div "Compléter et continuer" at bounding box center [787, 146] width 120 height 13
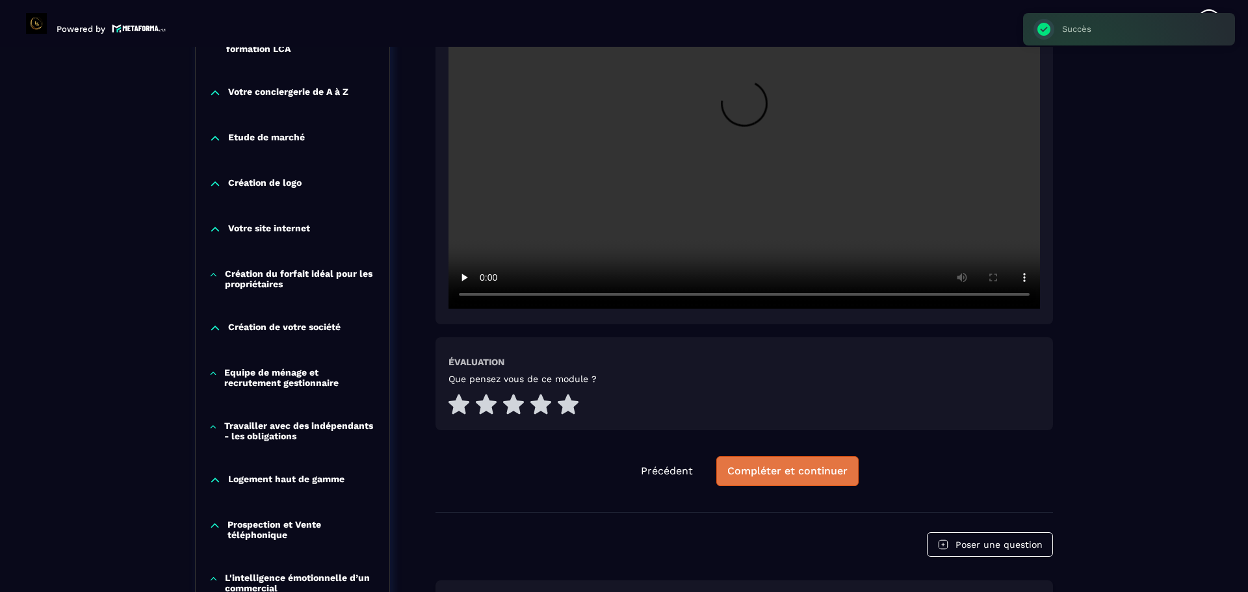
click at [769, 463] on button "Compléter et continuer" at bounding box center [787, 471] width 142 height 30
click at [788, 475] on div "Compléter et continuer" at bounding box center [787, 471] width 120 height 13
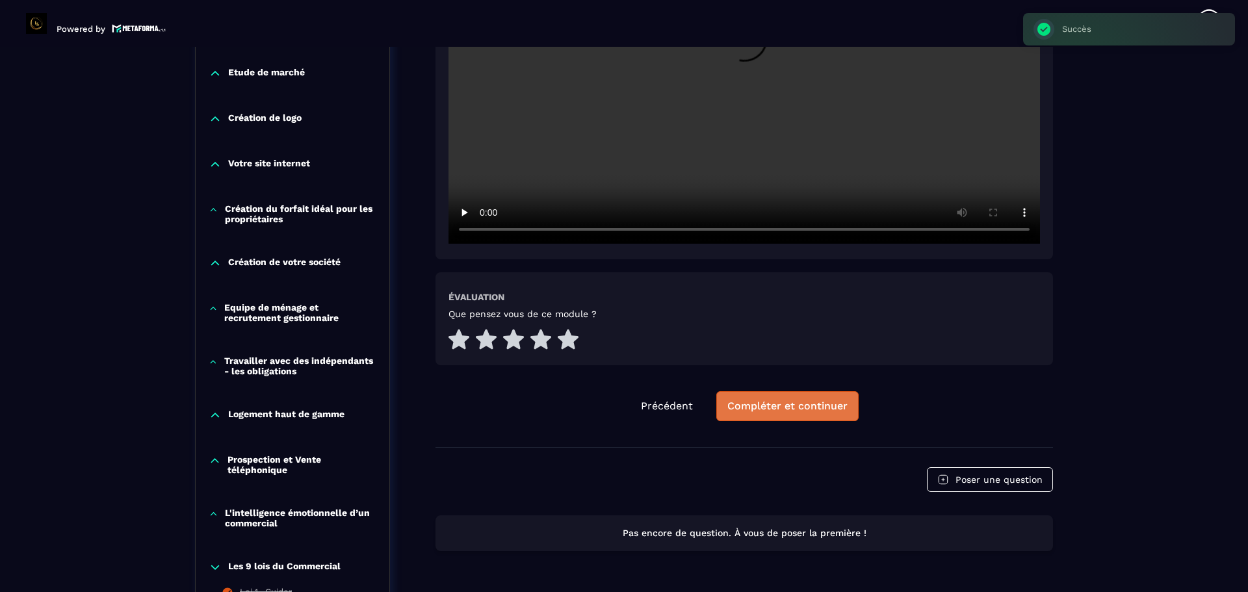
click at [752, 412] on div "Compléter et continuer" at bounding box center [787, 406] width 120 height 13
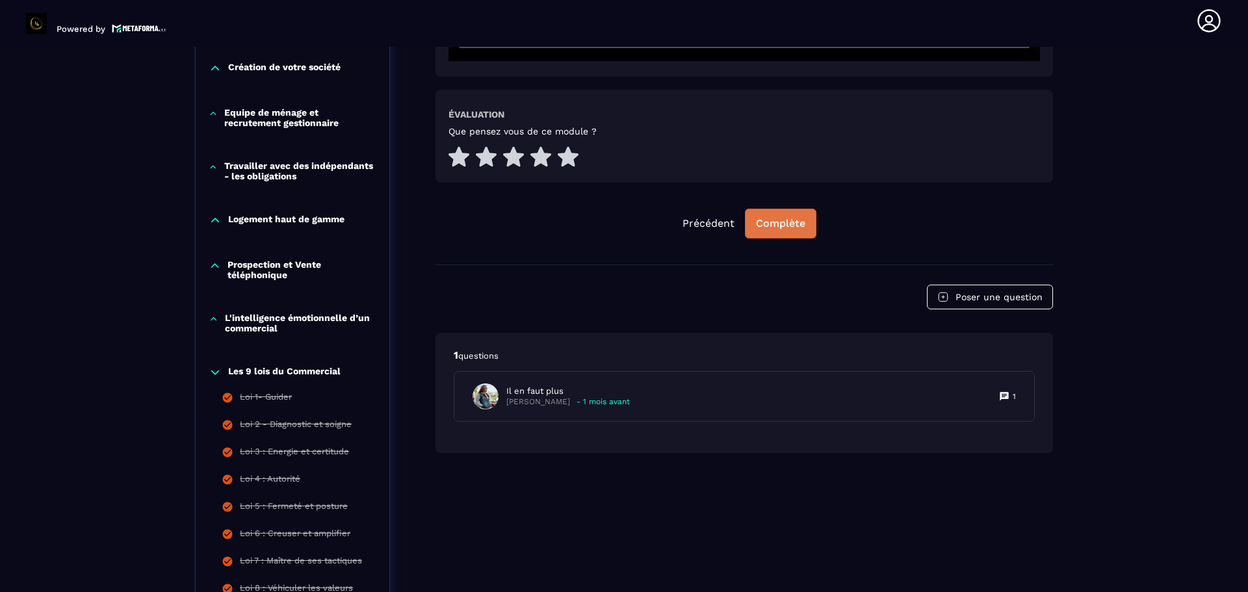
click at [774, 226] on div "Complète" at bounding box center [780, 223] width 49 height 13
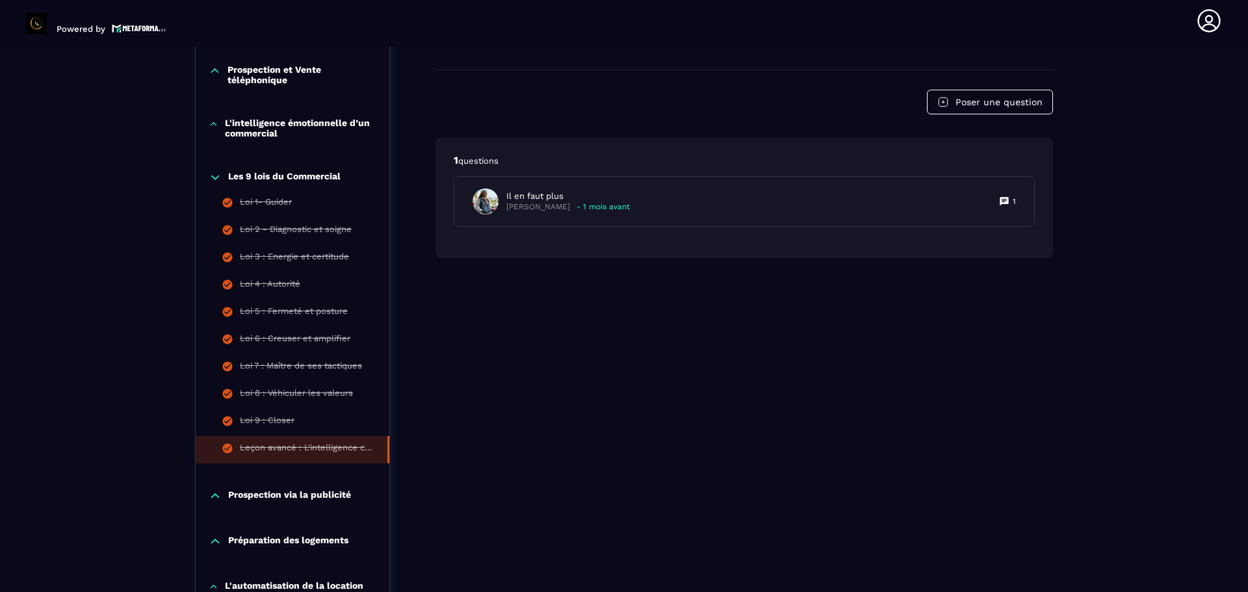
click at [331, 499] on p "Prospection via la publicité" at bounding box center [289, 495] width 123 height 13
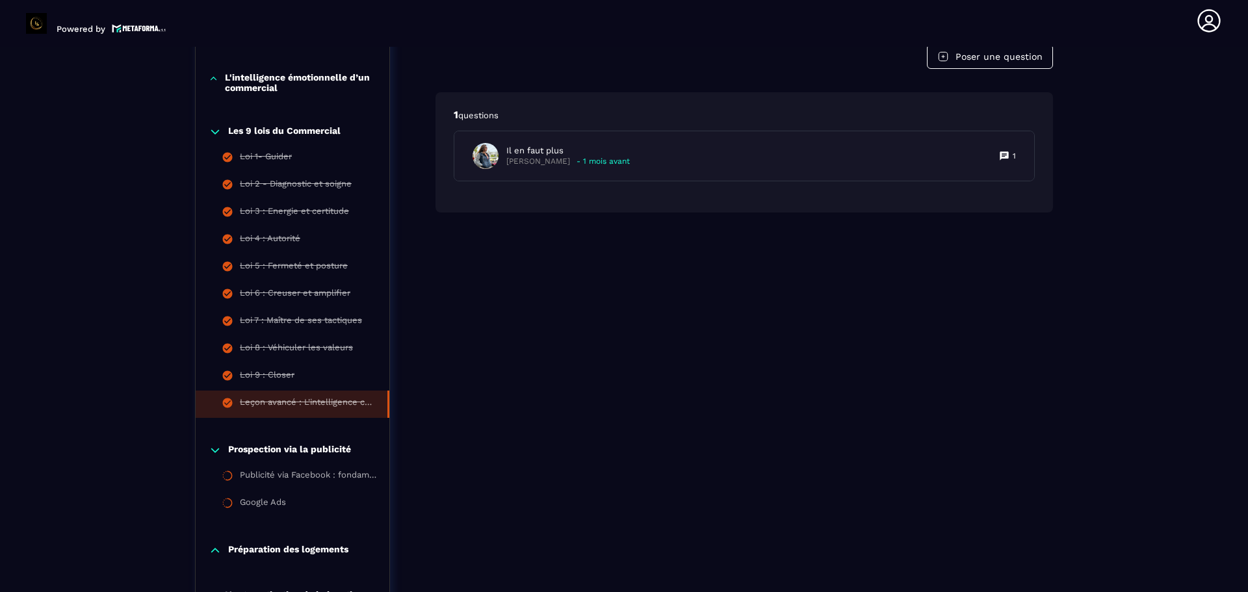
scroll to position [980, 0]
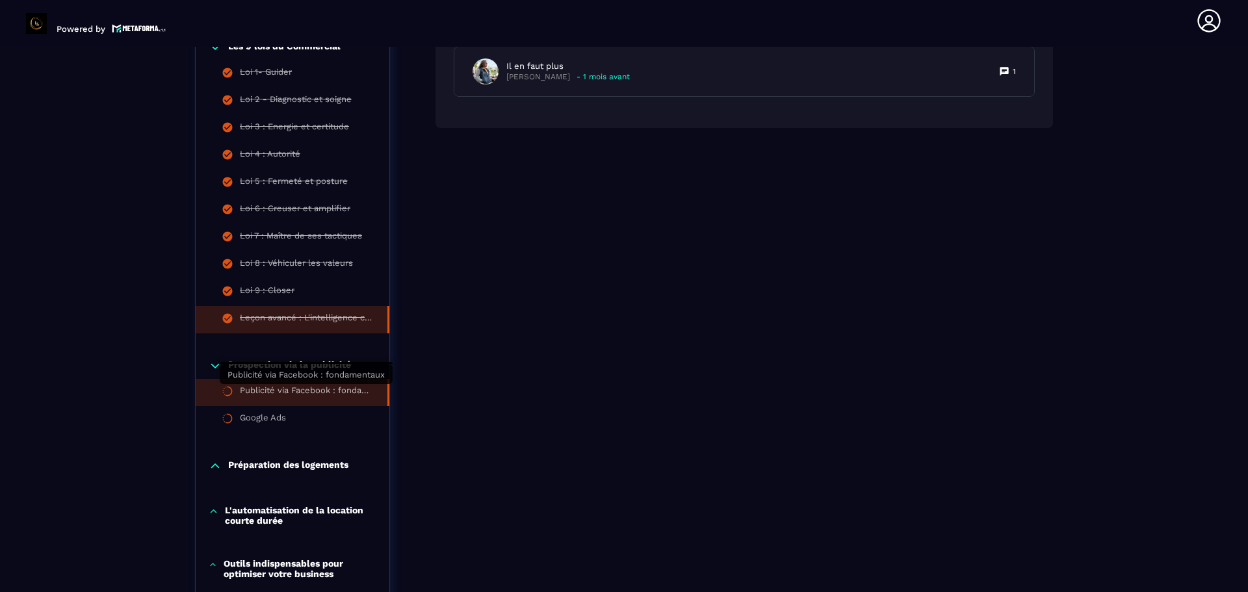
click at [339, 396] on div "Publicité via Facebook : fondamentaux" at bounding box center [307, 392] width 135 height 14
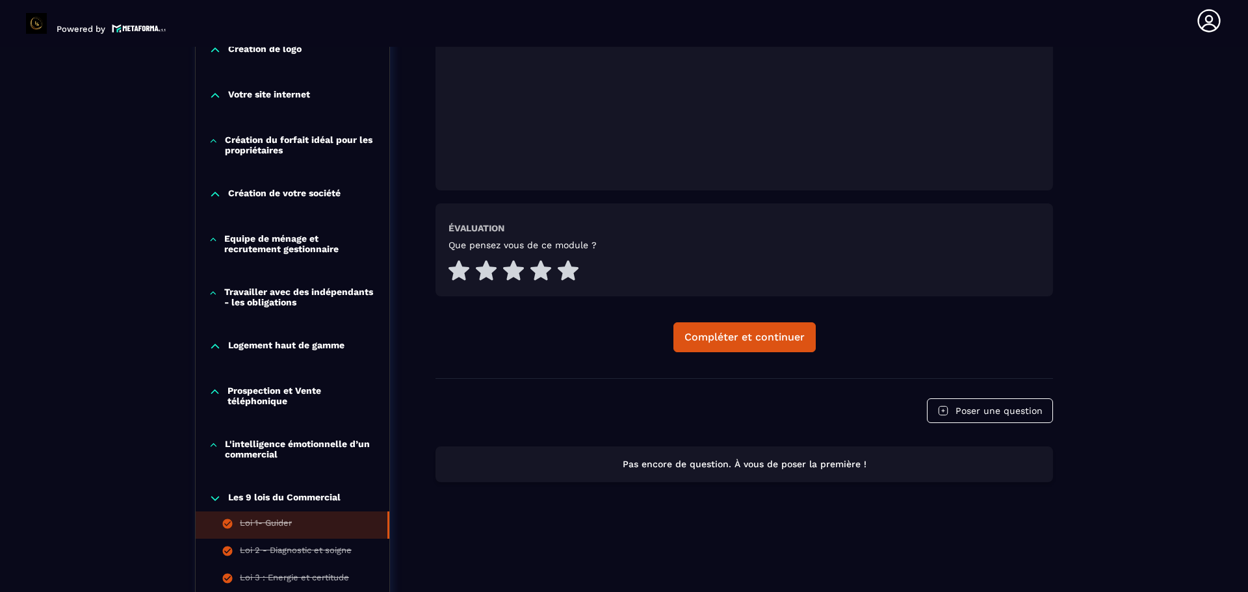
scroll to position [720, 0]
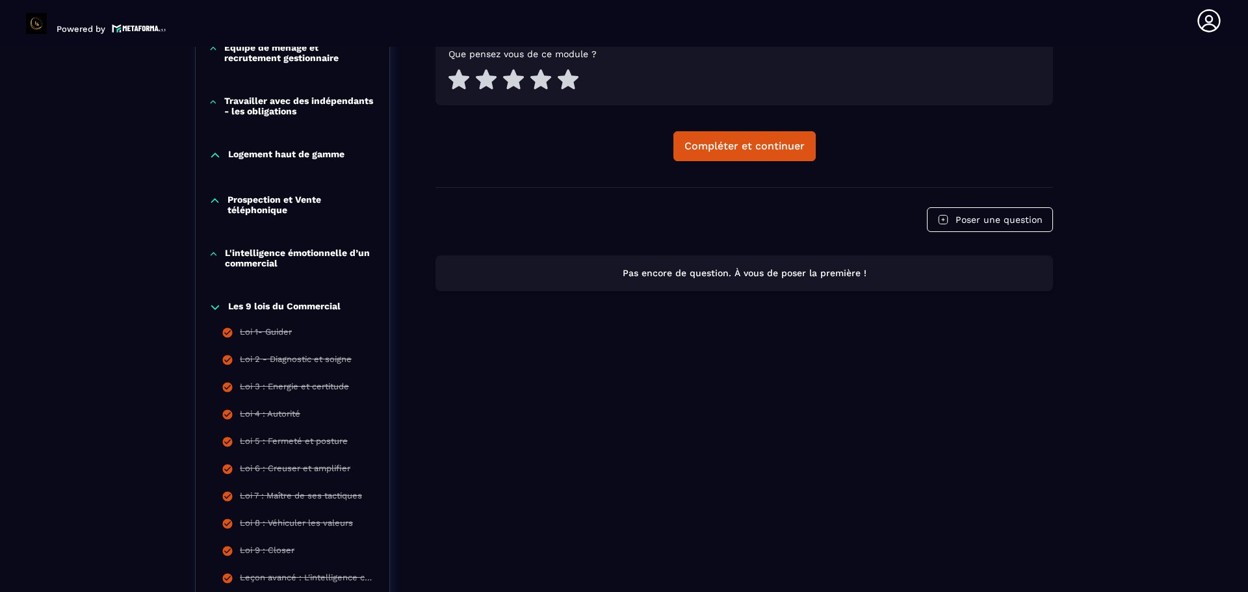
click at [219, 307] on icon at bounding box center [215, 307] width 13 height 13
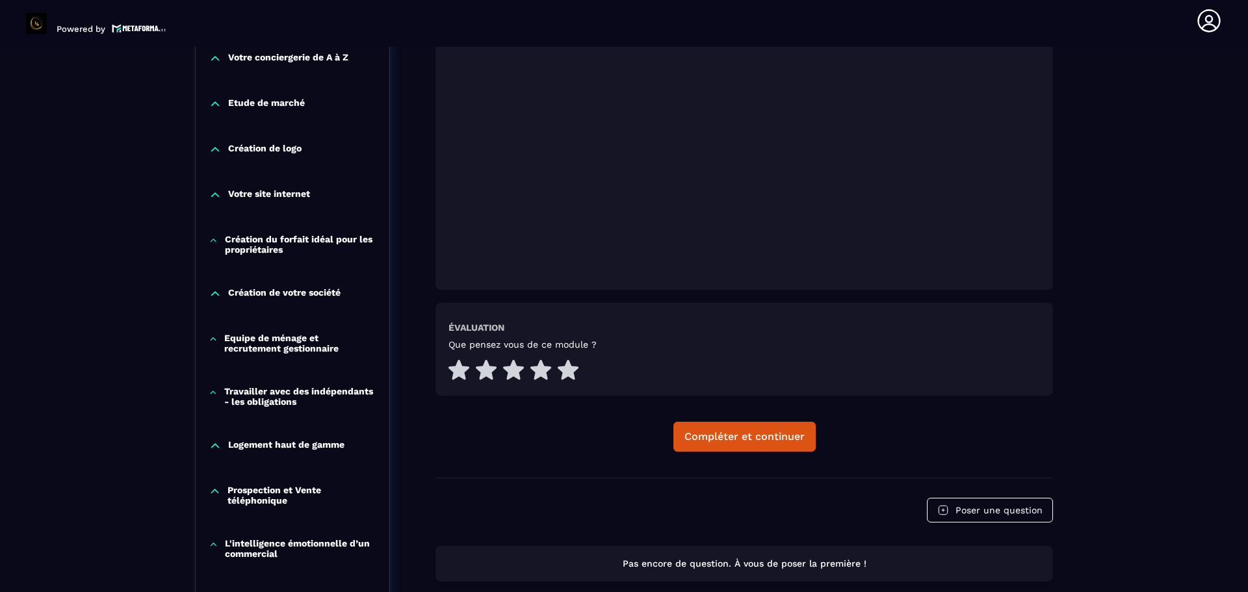
scroll to position [460, 0]
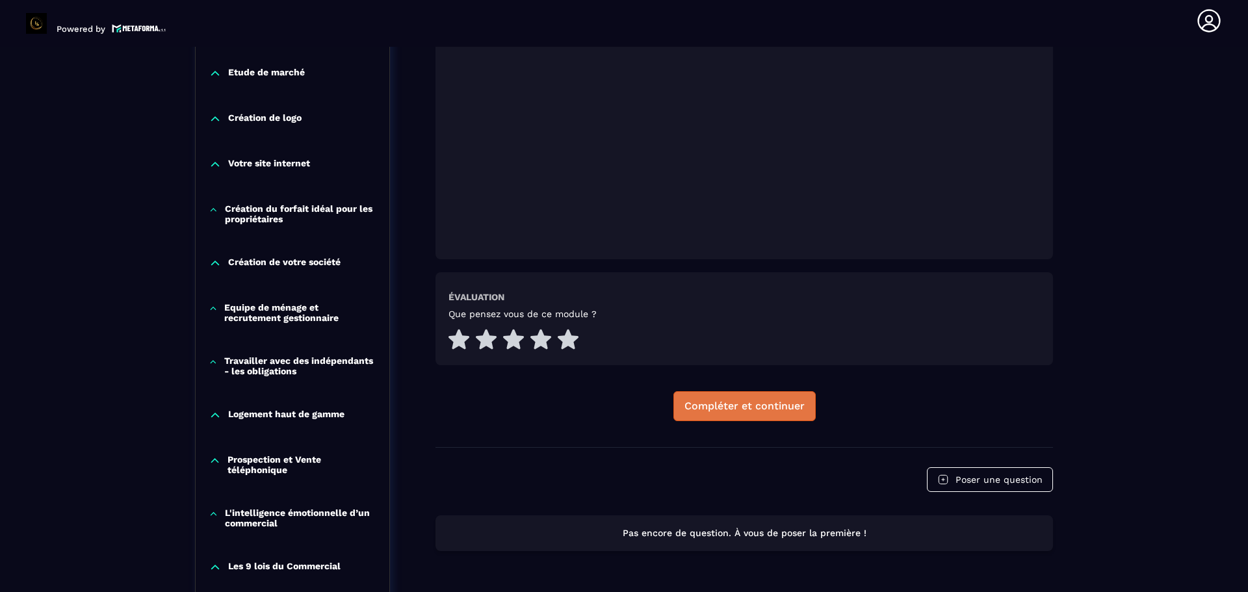
click at [761, 410] on div "Compléter et continuer" at bounding box center [744, 406] width 120 height 13
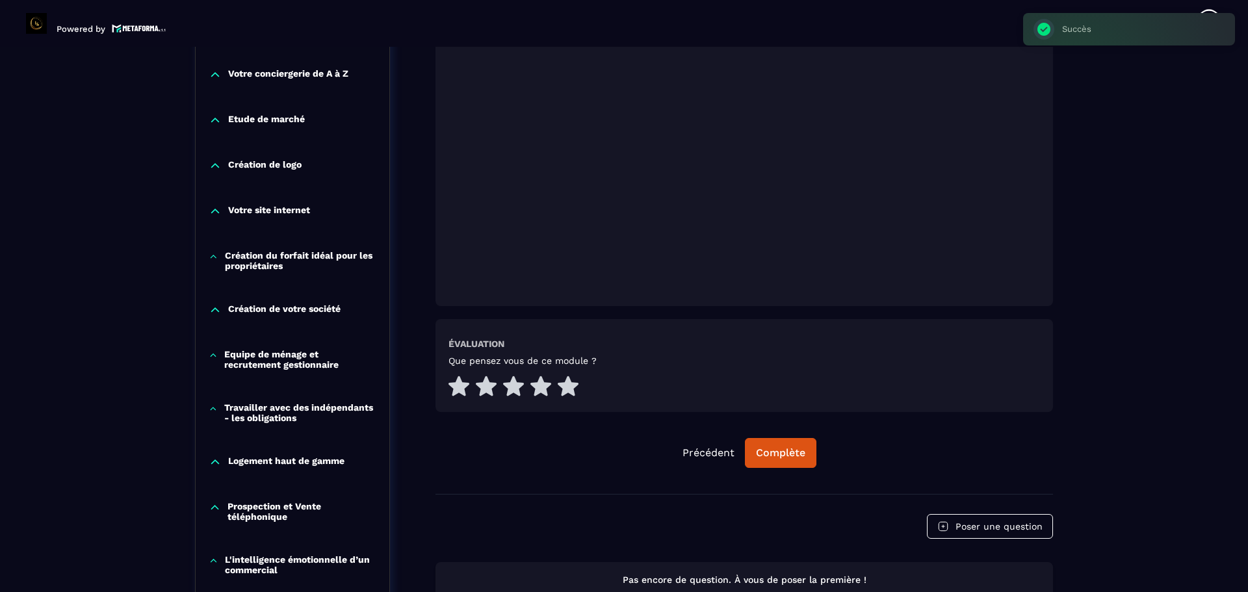
scroll to position [525, 0]
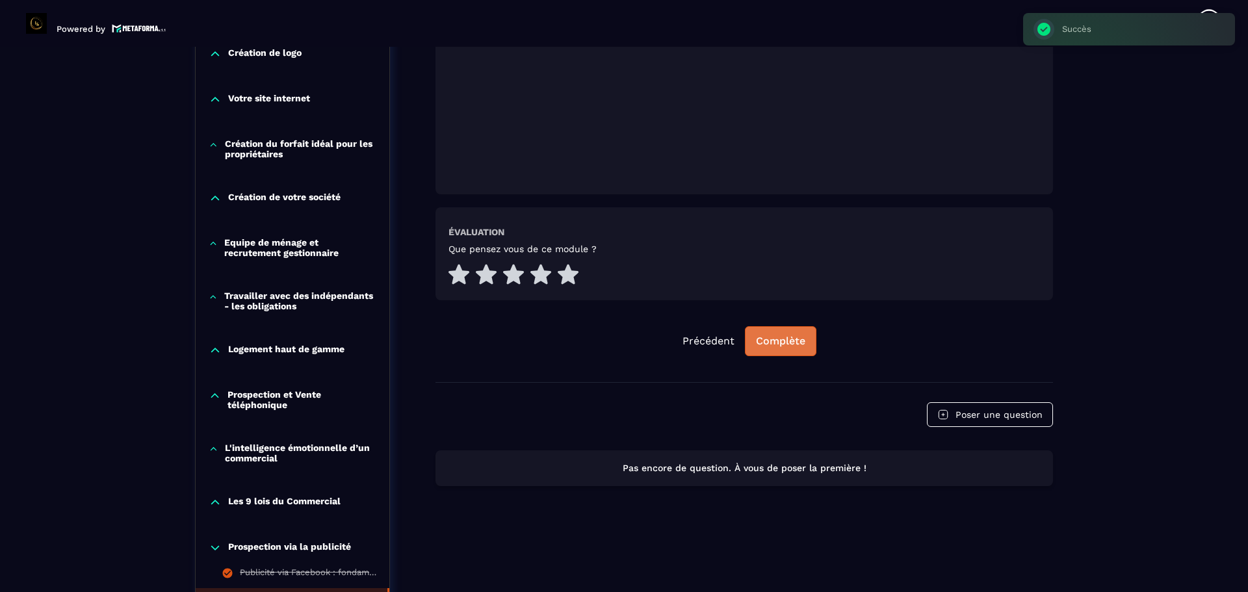
click at [771, 337] on div "Complète" at bounding box center [780, 341] width 49 height 13
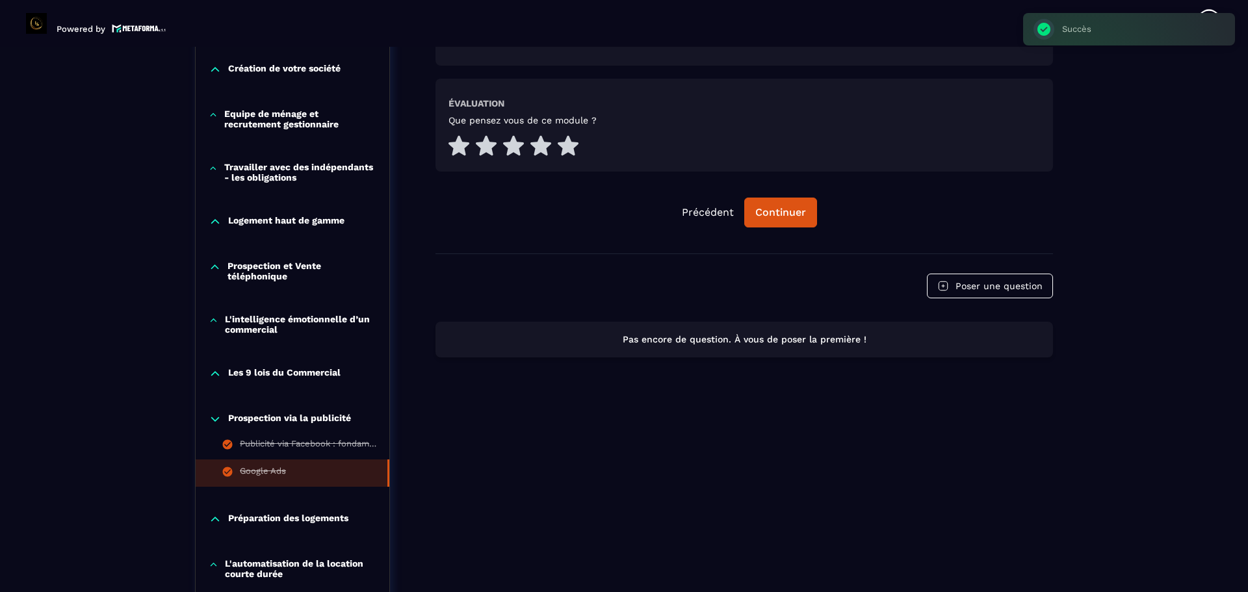
scroll to position [655, 0]
click at [218, 421] on icon at bounding box center [215, 417] width 13 height 13
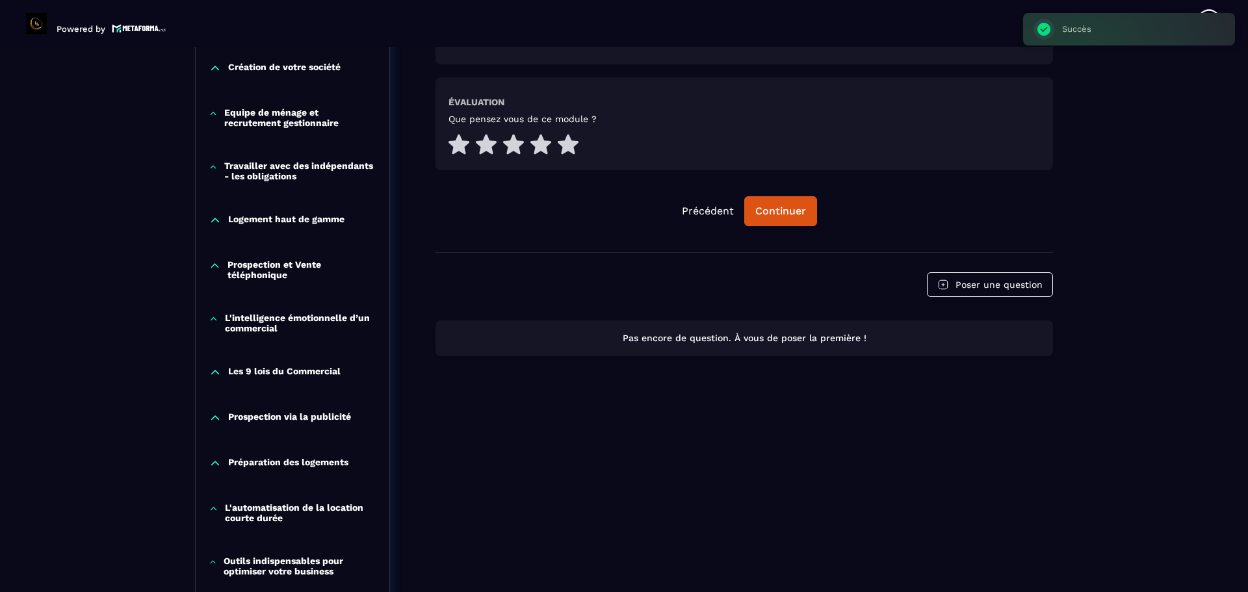
click at [218, 421] on icon at bounding box center [215, 417] width 13 height 13
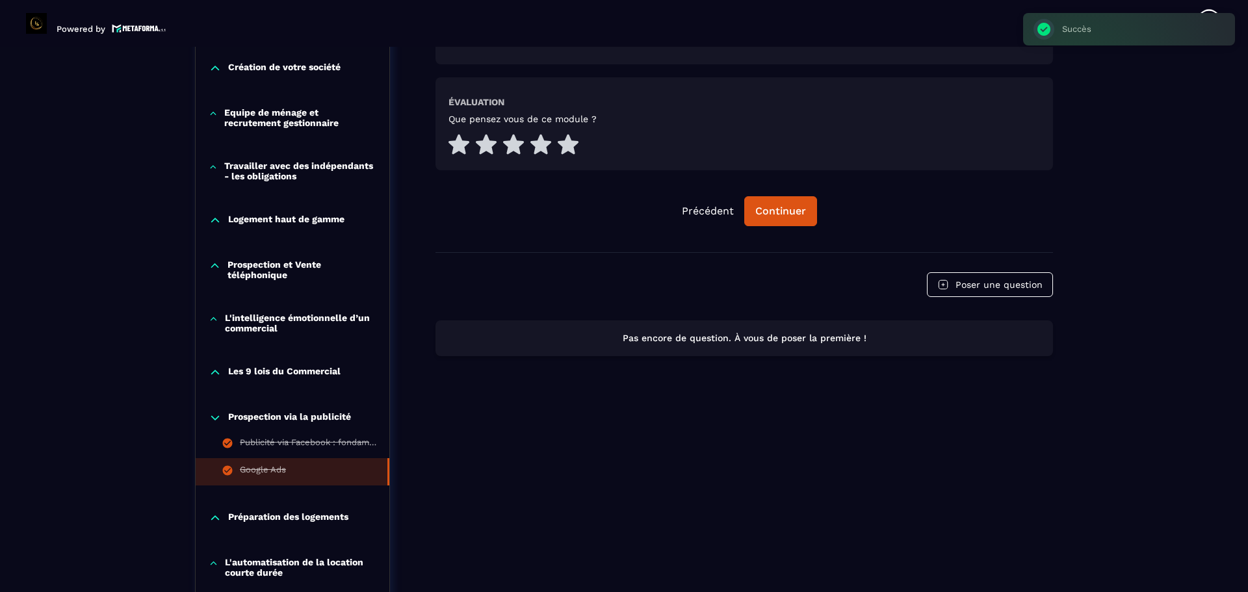
click at [218, 421] on icon at bounding box center [215, 417] width 13 height 13
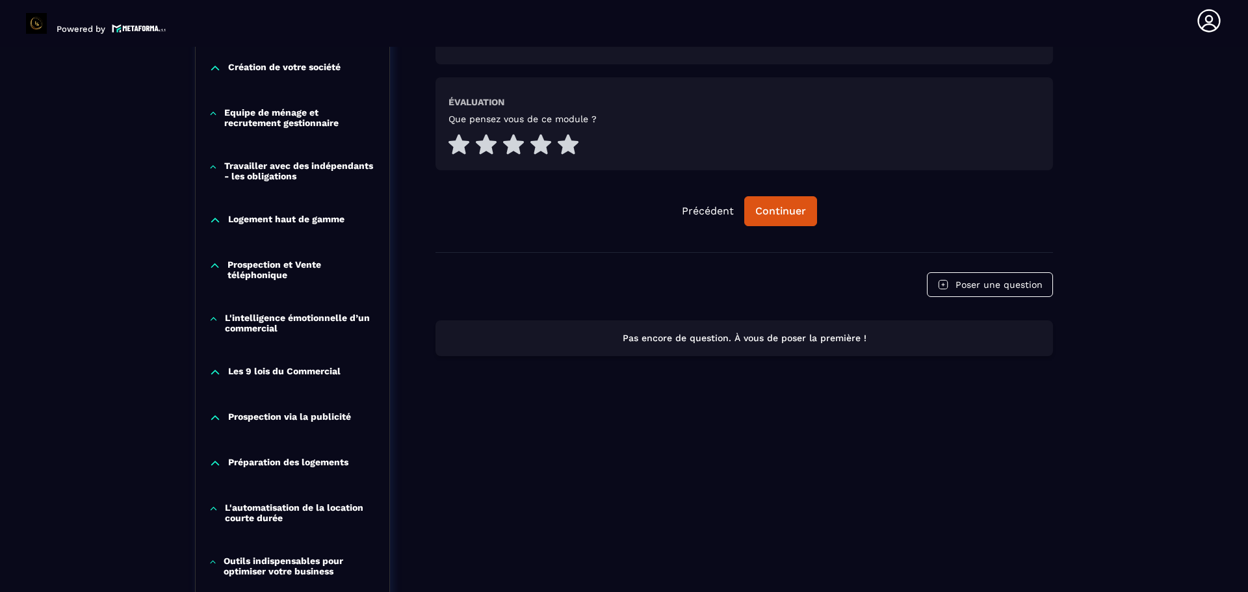
click at [215, 456] on div "Préparation des logements" at bounding box center [293, 466] width 194 height 45
click at [216, 458] on icon at bounding box center [215, 463] width 13 height 13
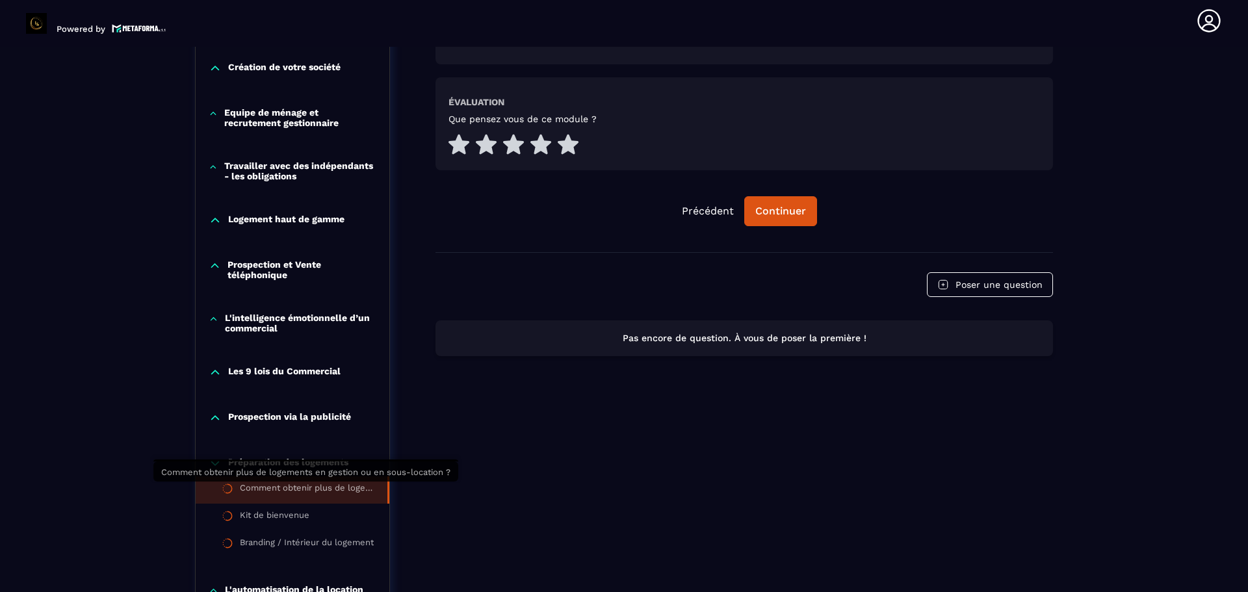
click at [284, 485] on div "Comment obtenir plus de logements en gestion ou en sous-location ?" at bounding box center [307, 490] width 135 height 14
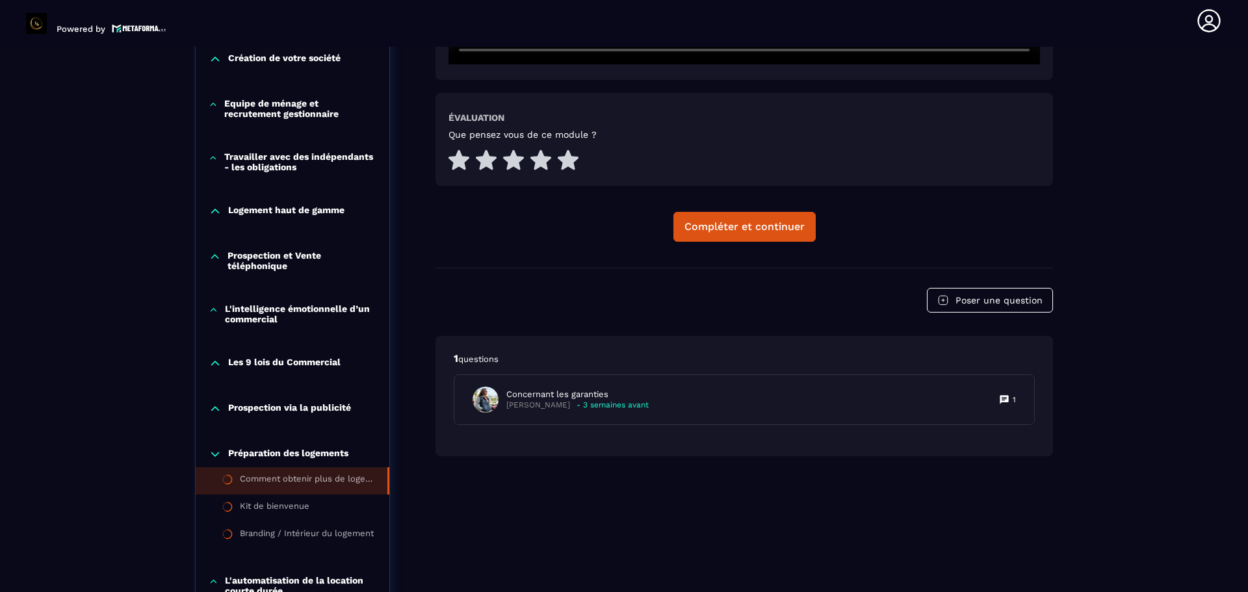
scroll to position [729, 0]
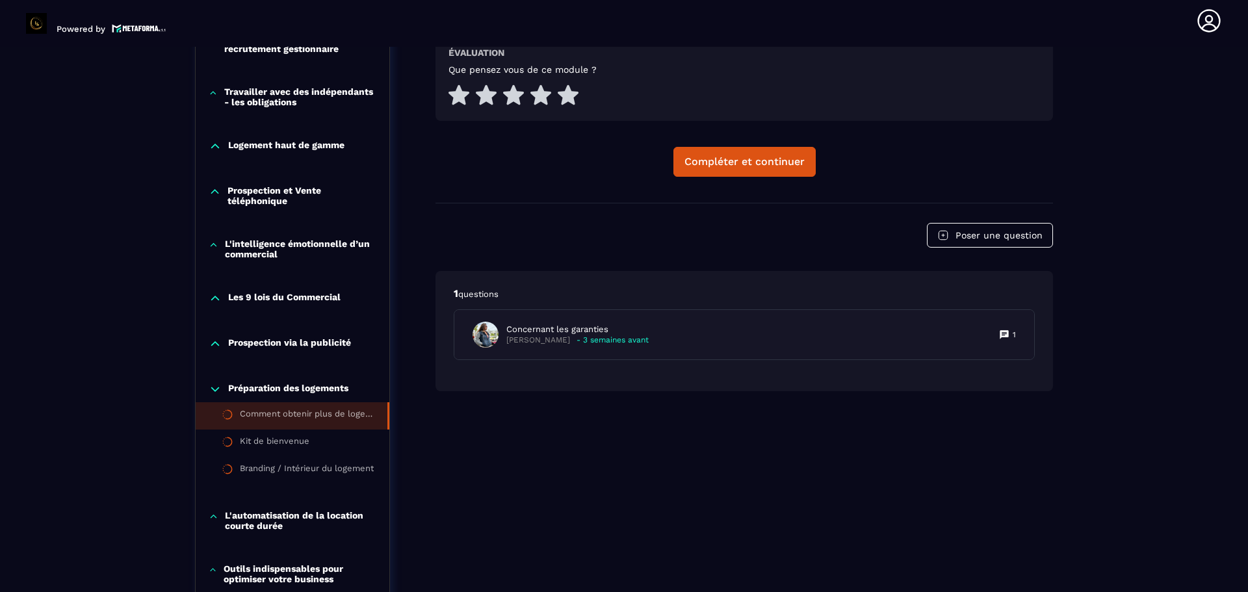
click at [511, 471] on div "Comment obtenir plus de logements en gestion ou en sous-location ? Évaluation Q…" at bounding box center [743, 249] width 617 height 1593
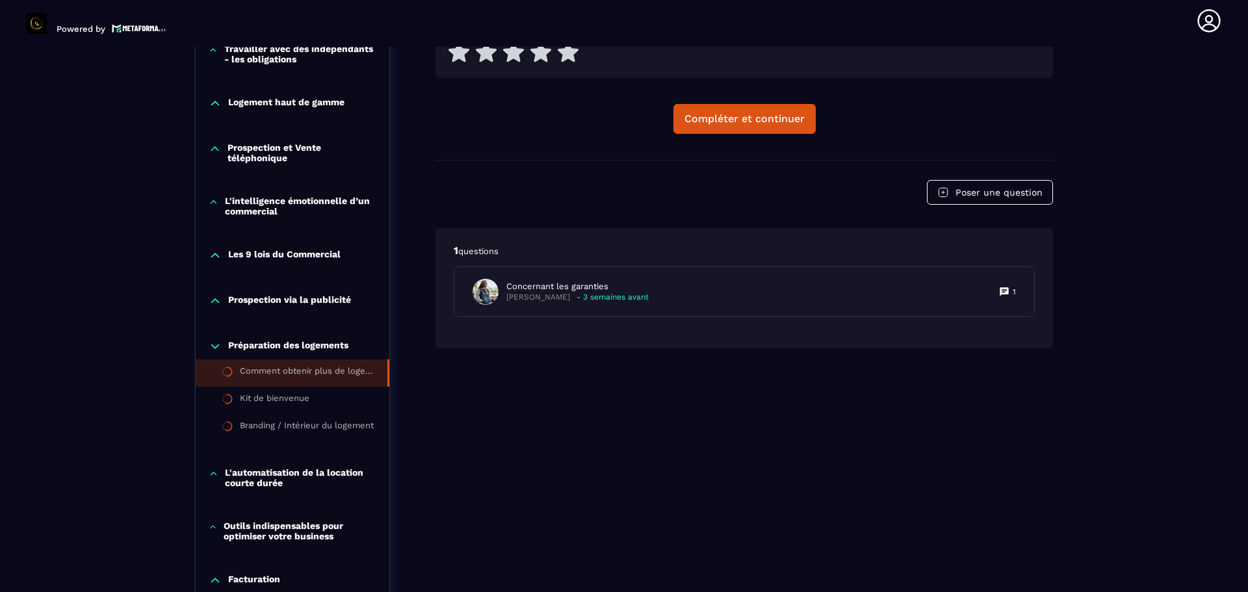
scroll to position [794, 0]
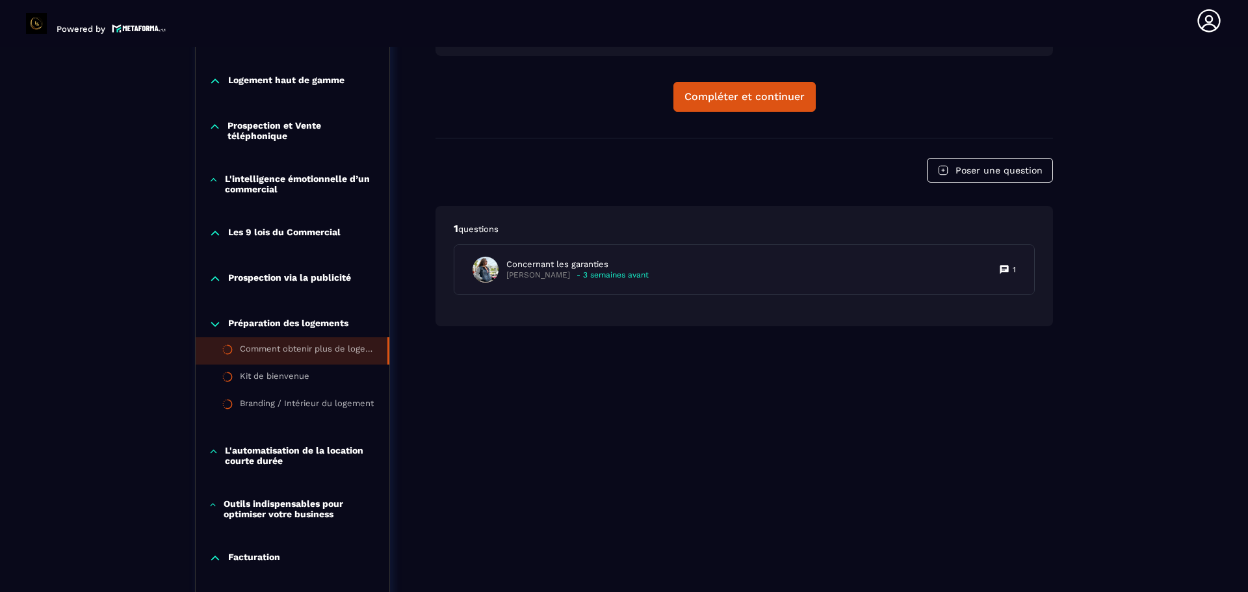
click at [325, 462] on p "L'automatisation de la location courte durée" at bounding box center [300, 455] width 151 height 21
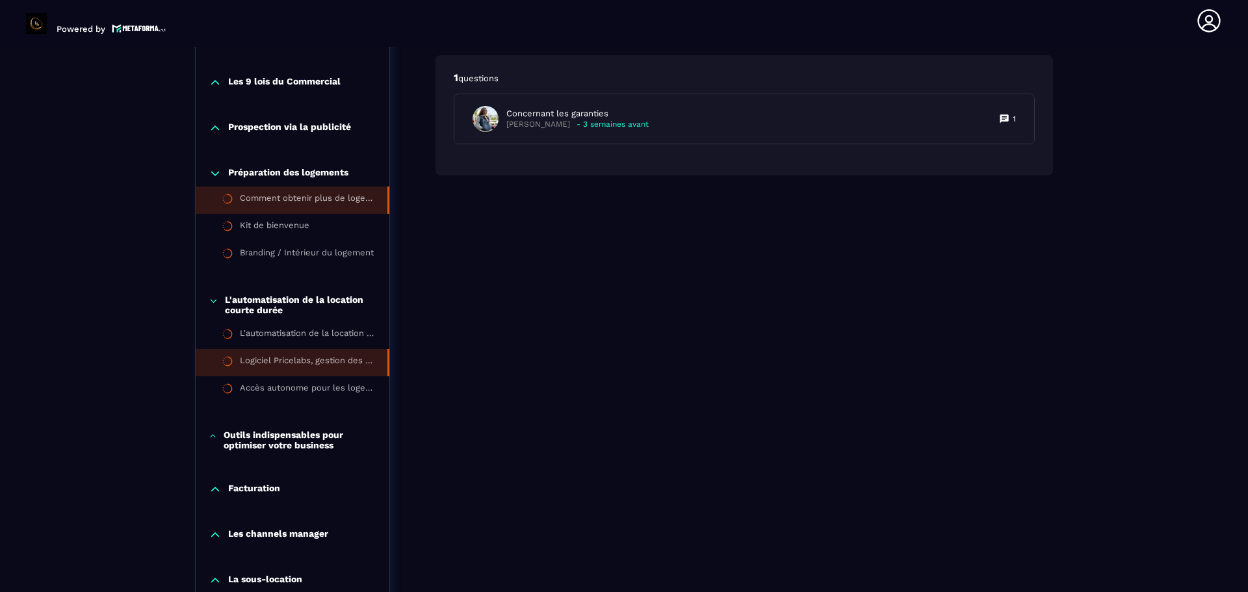
scroll to position [944, 0]
click at [558, 302] on div "Comment obtenir plus de logements en gestion ou en sous-location ? Évaluation Q…" at bounding box center [743, 75] width 617 height 1675
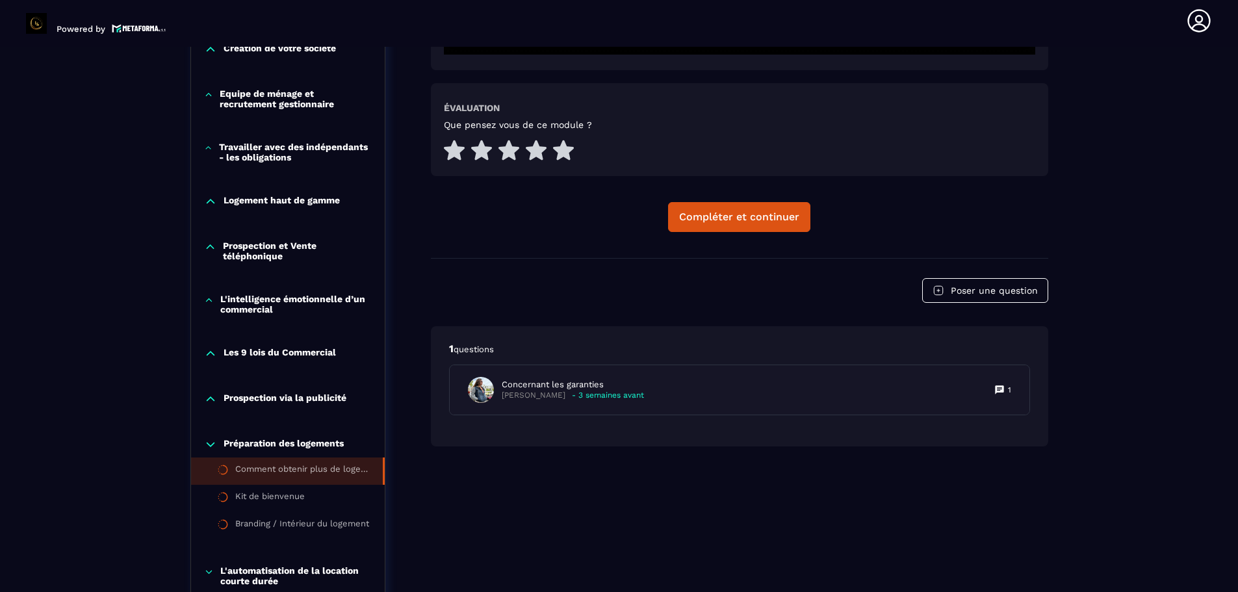
scroll to position [684, 0]
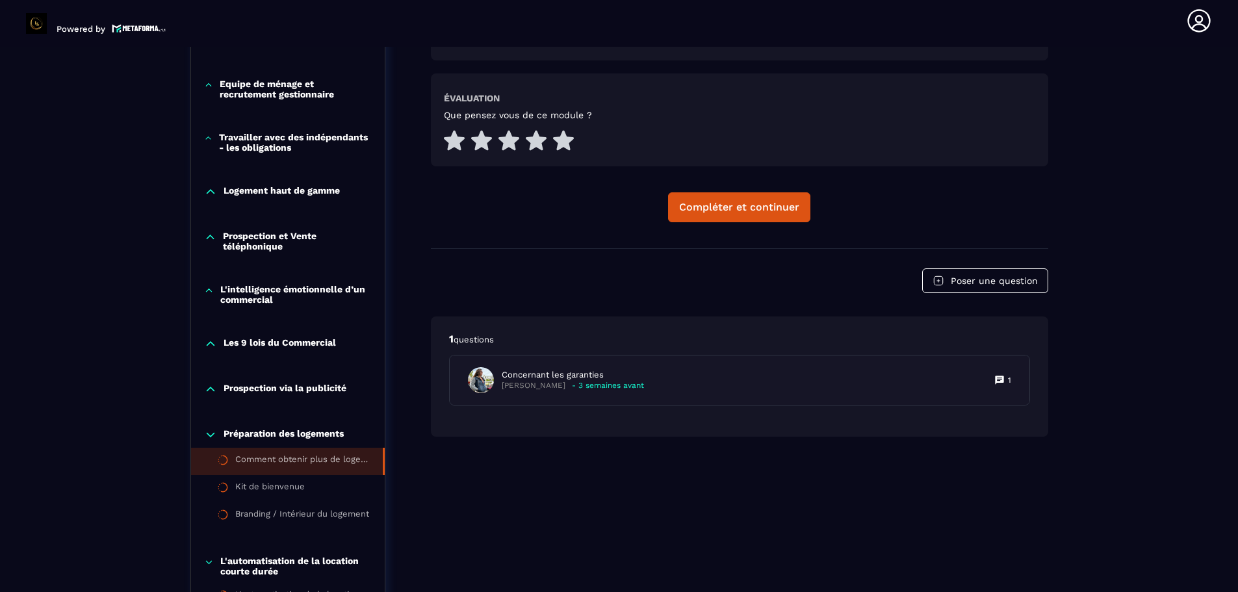
click at [1191, 16] on icon at bounding box center [1199, 21] width 26 height 26
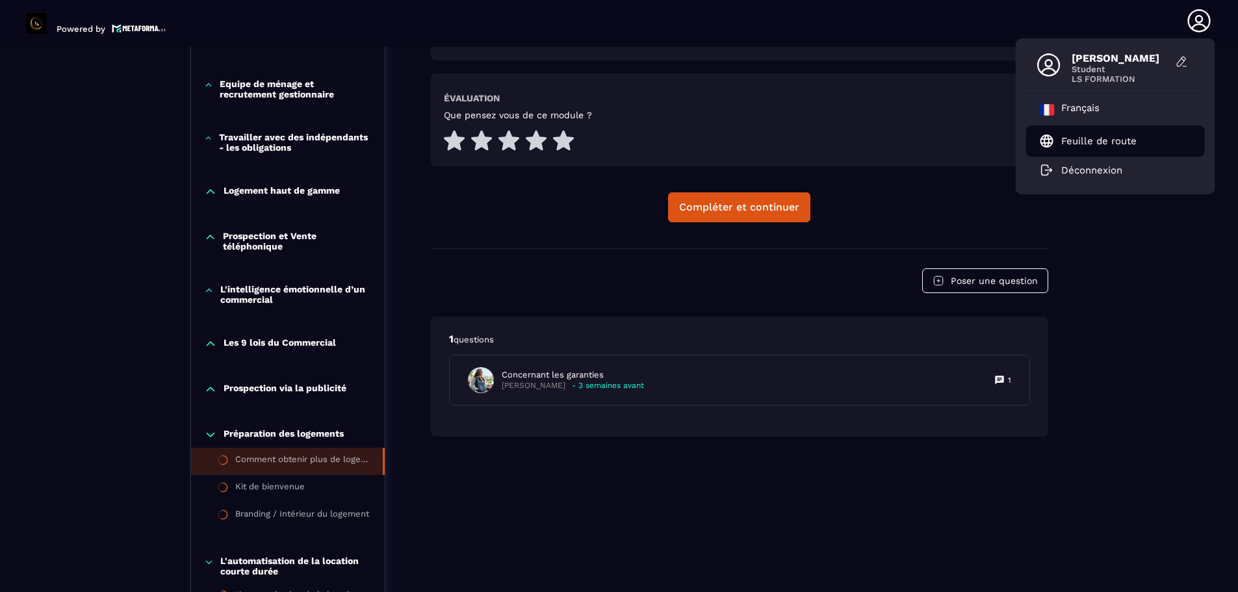
click at [1092, 143] on p "Feuille de route" at bounding box center [1098, 141] width 75 height 12
